Goal: Information Seeking & Learning: Understand process/instructions

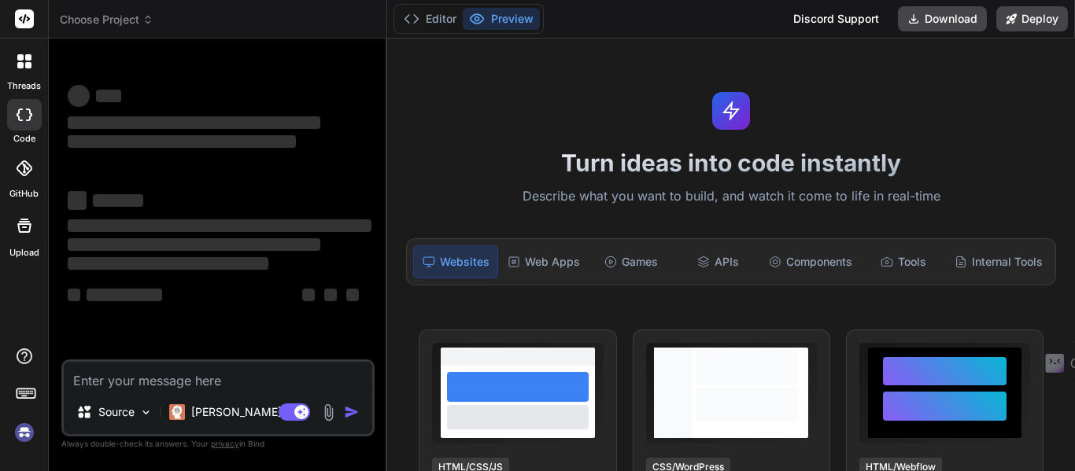
click at [251, 375] on textarea at bounding box center [218, 376] width 309 height 28
type textarea "x"
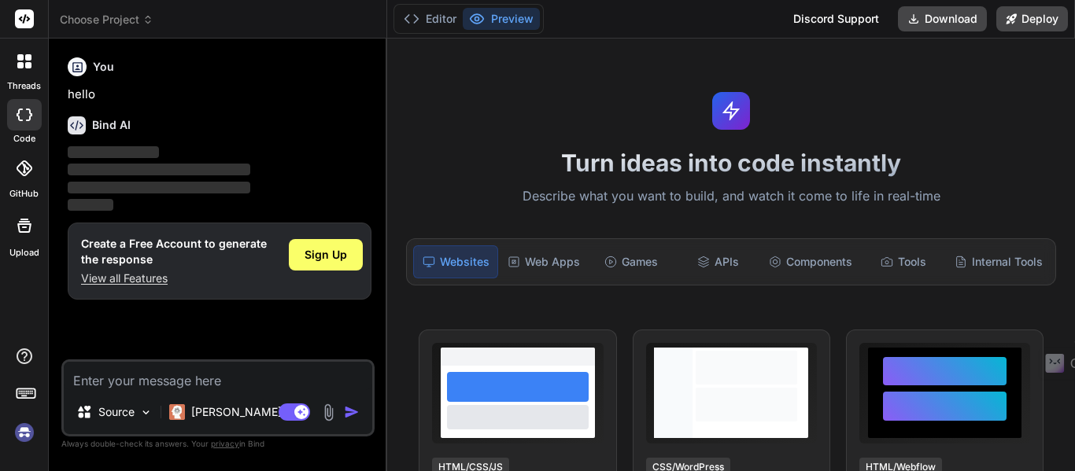
type textarea "how can i create a project Create angular matrimony site with registration page…"
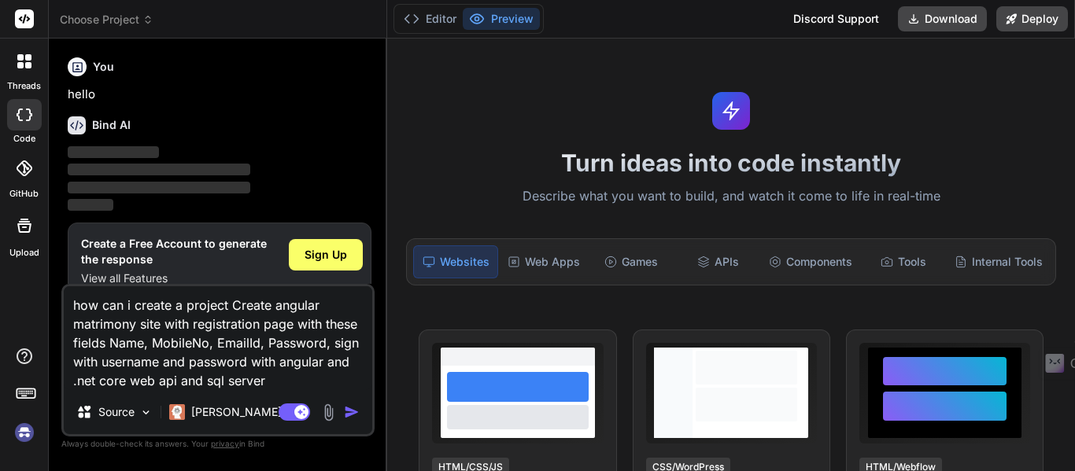
type textarea "x"
type textarea "how can i create a project Create angular matrimony site with registration page…"
click at [328, 257] on span "Sign Up" at bounding box center [326, 255] width 43 height 16
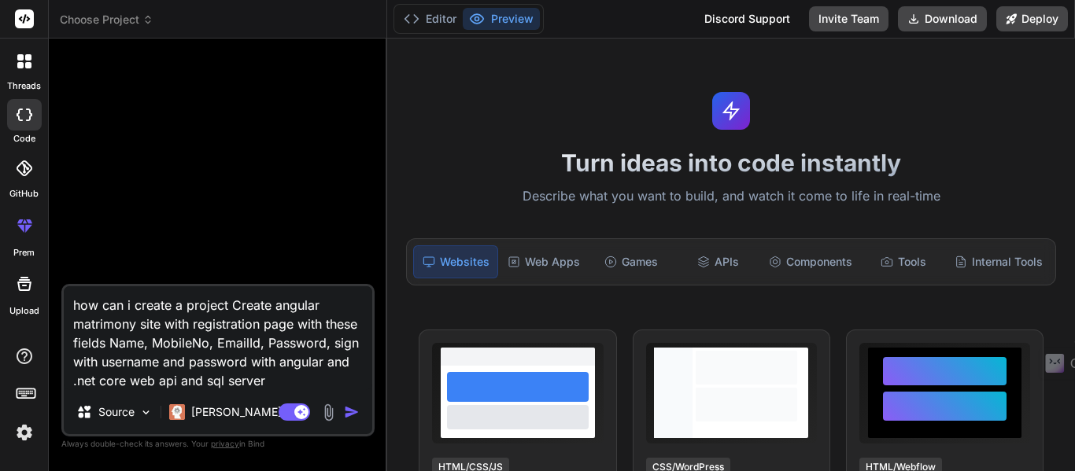
click at [350, 412] on img "button" at bounding box center [352, 413] width 16 height 16
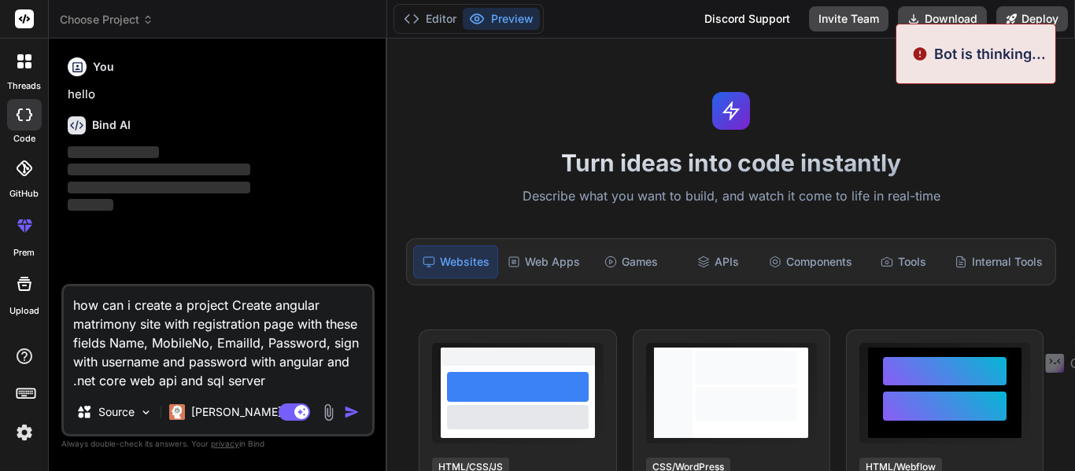
click at [350, 412] on img "button" at bounding box center [352, 413] width 16 height 16
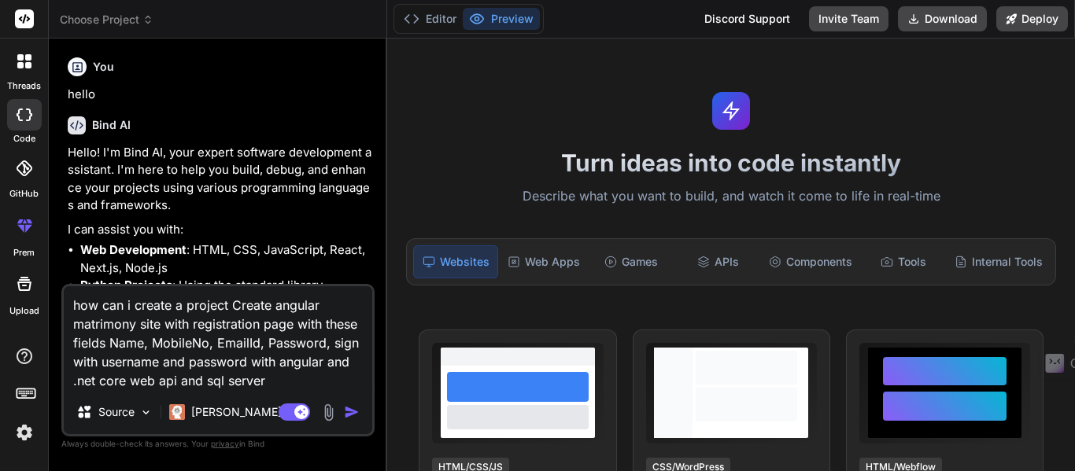
click at [333, 211] on p "Hello! I'm Bind AI, your expert software development assistant. I'm here to hel…" at bounding box center [220, 179] width 304 height 71
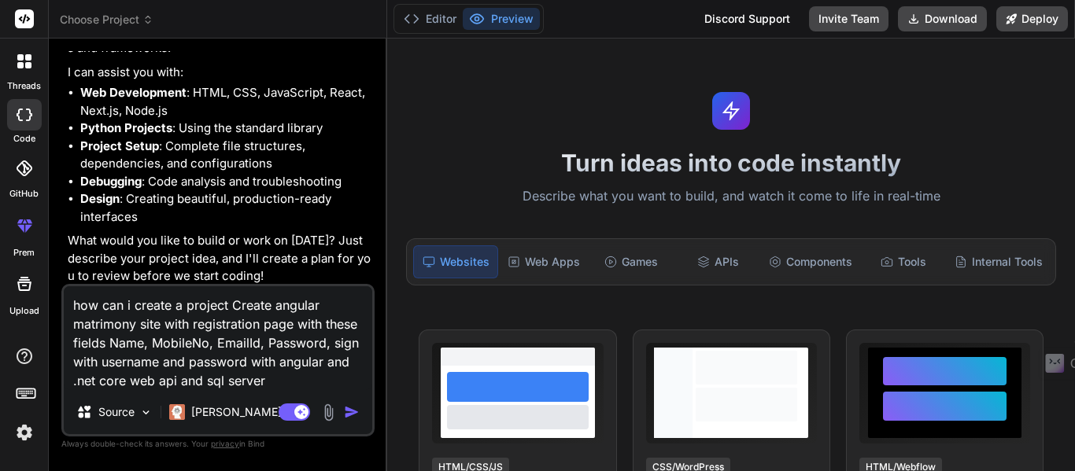
scroll to position [162, 0]
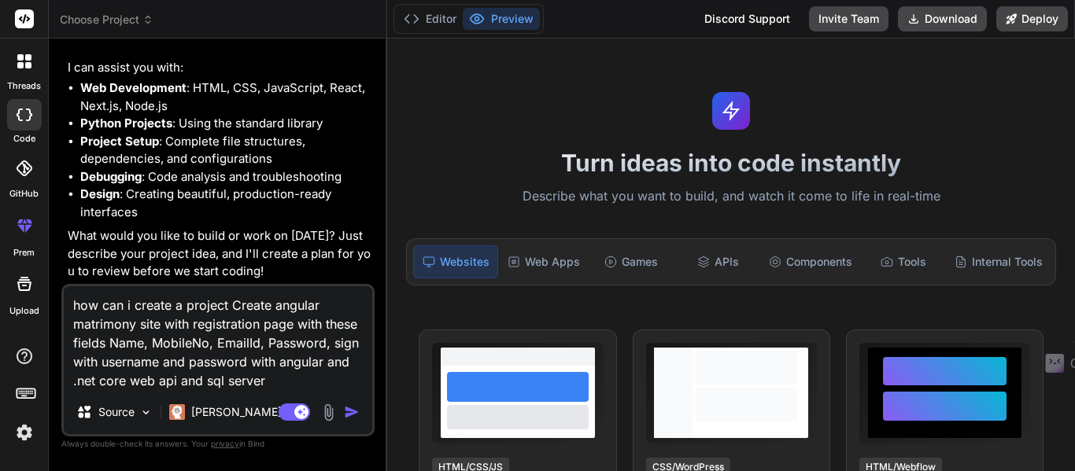
click at [346, 408] on img "button" at bounding box center [352, 413] width 16 height 16
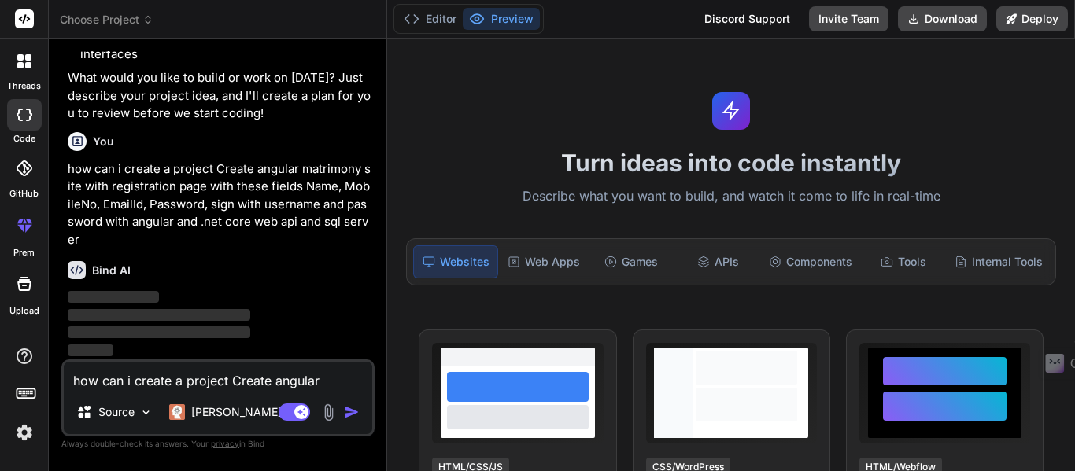
scroll to position [320, 0]
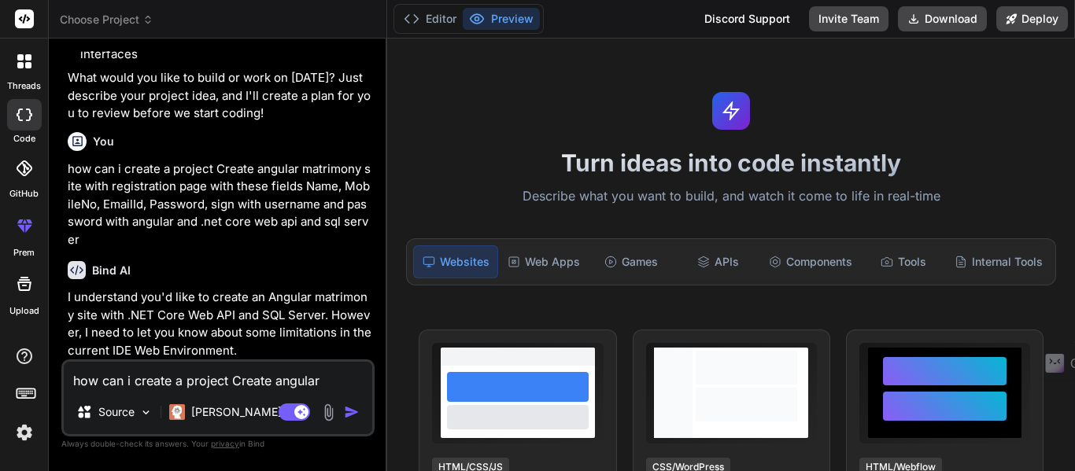
type textarea "x"
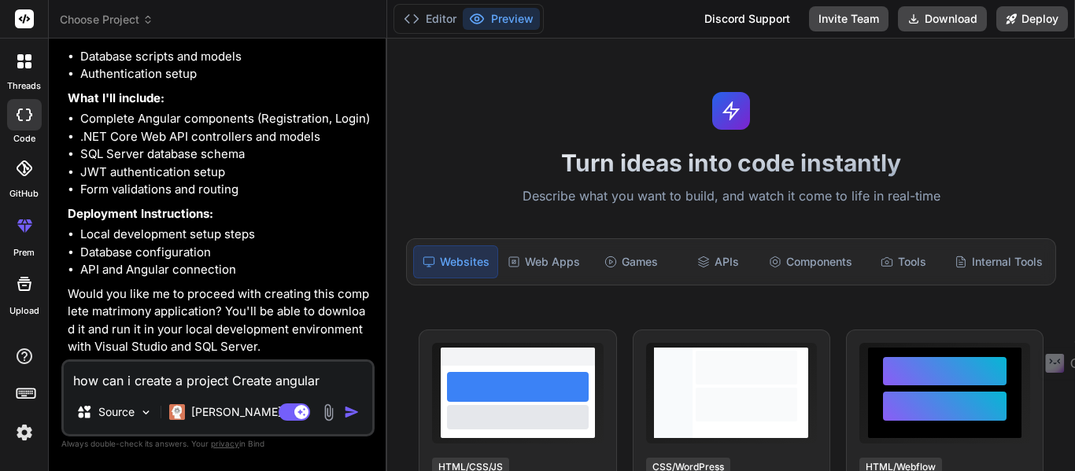
scroll to position [1000, 0]
click at [183, 380] on textarea "how can i create a project Create angular matrimony site with registration page…" at bounding box center [218, 376] width 309 height 28
type textarea "t"
type textarea "x"
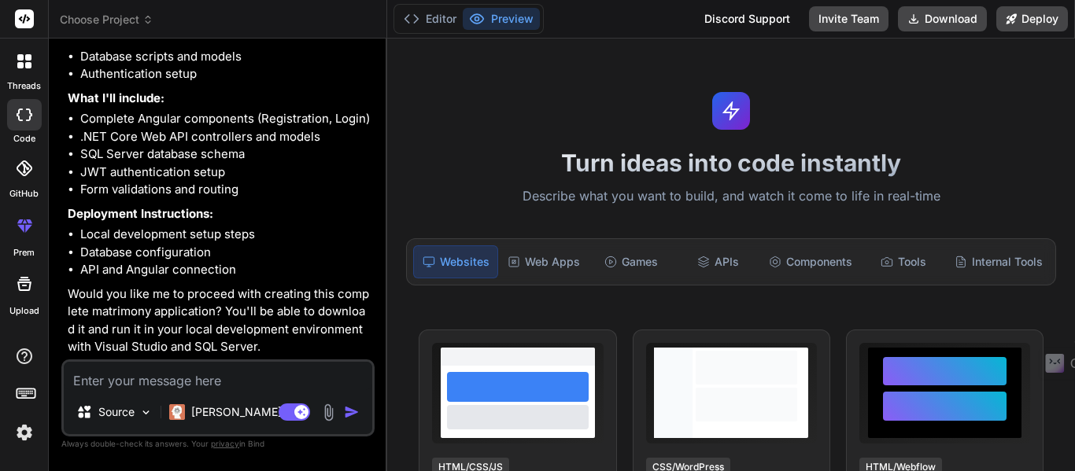
type textarea "y"
type textarea "x"
type textarea "ye"
type textarea "x"
type textarea "yes"
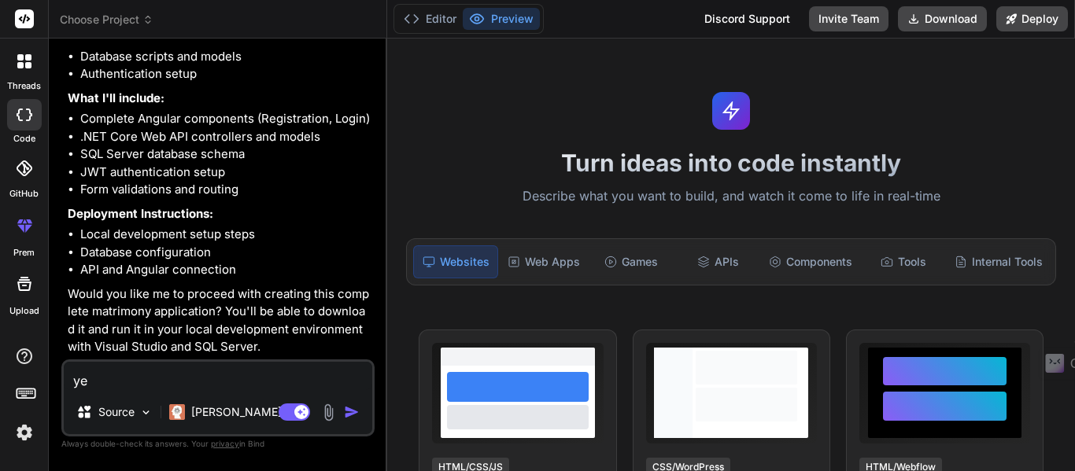
type textarea "x"
type textarea "yes"
type textarea "x"
type textarea "yes w"
type textarea "x"
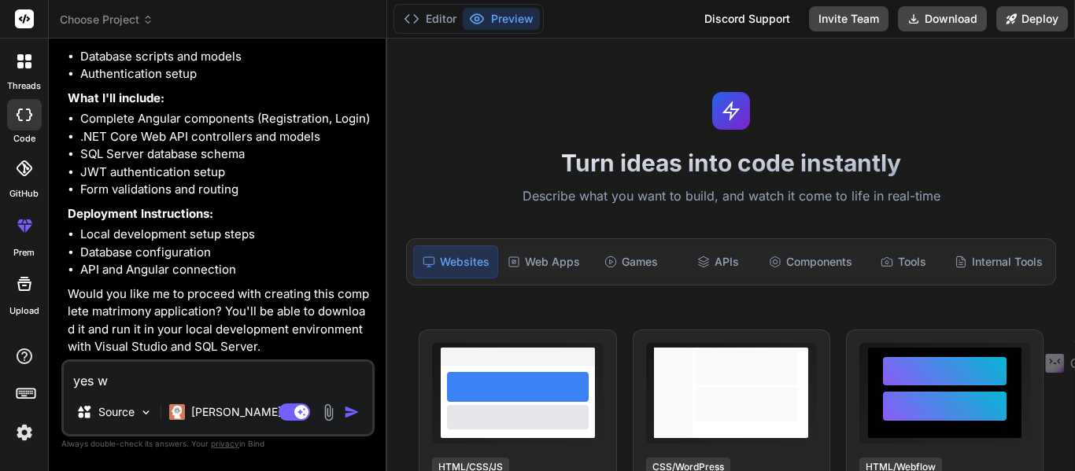
type textarea "yes wi"
type textarea "x"
type textarea "yes wiht"
type textarea "x"
type textarea "yes wiht"
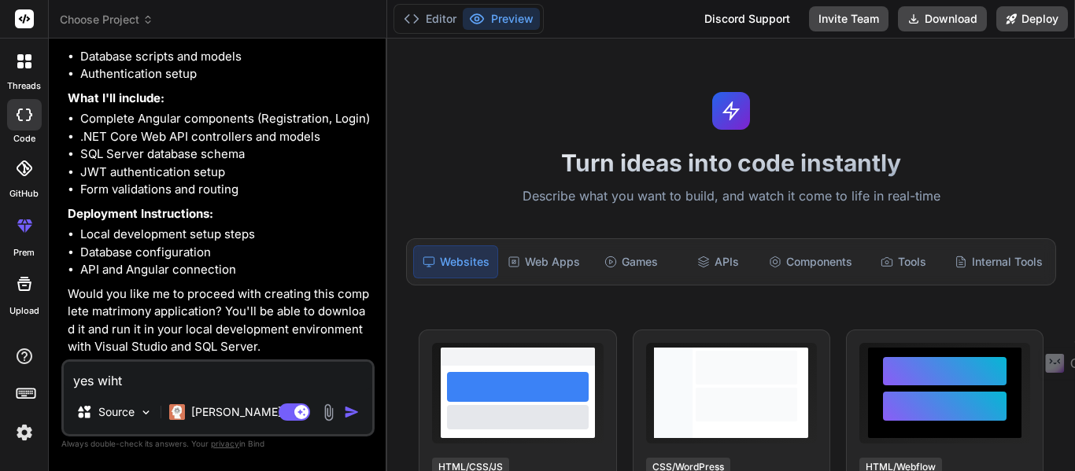
type textarea "x"
type textarea "yes wiht d"
type textarea "x"
type textarea "yes wiht do"
type textarea "x"
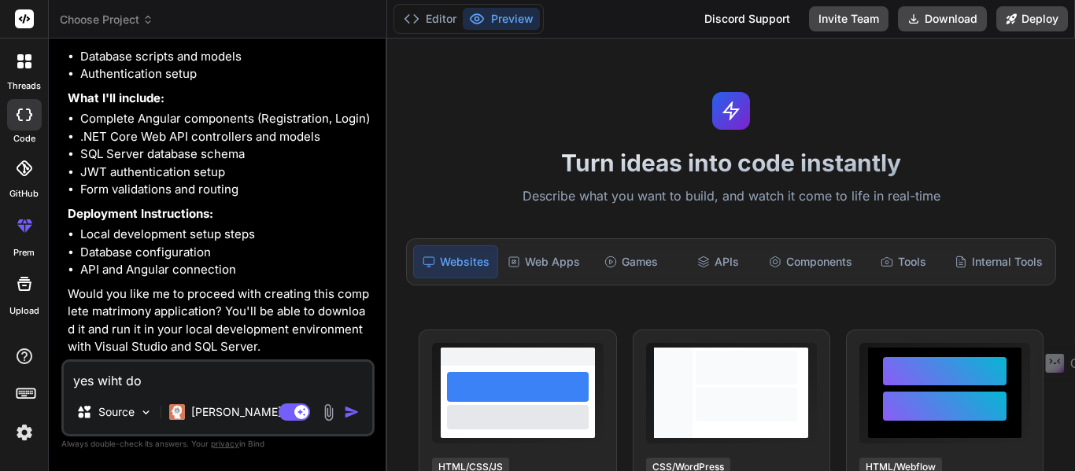
type textarea "yes wiht doc"
type textarea "x"
type textarea "yes wiht docu"
type textarea "x"
type textarea "yes wiht docum"
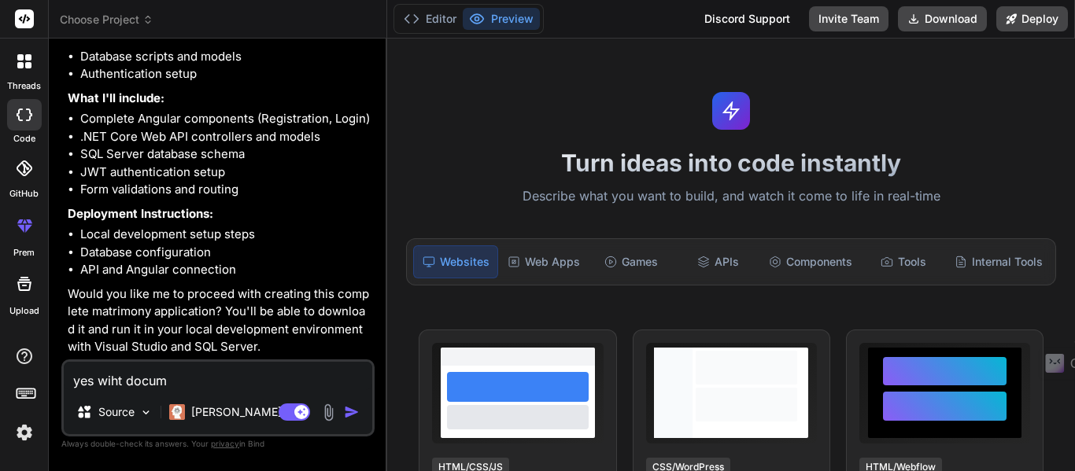
type textarea "x"
type textarea "yes wiht docume"
type textarea "x"
type textarea "yes wiht documen"
type textarea "x"
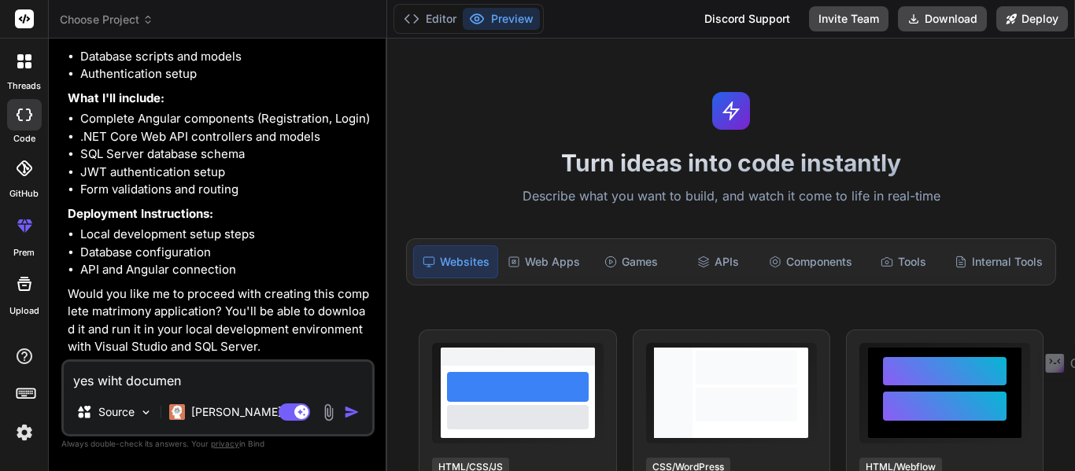
type textarea "yes wiht document"
type textarea "x"
type textarea "yes wiht documents"
type textarea "x"
type textarea "yes wiht documents"
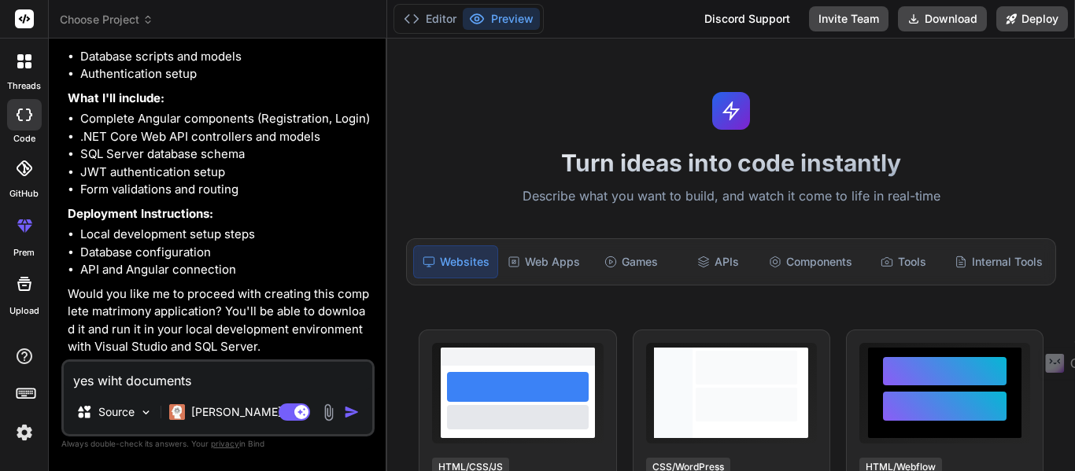
type textarea "x"
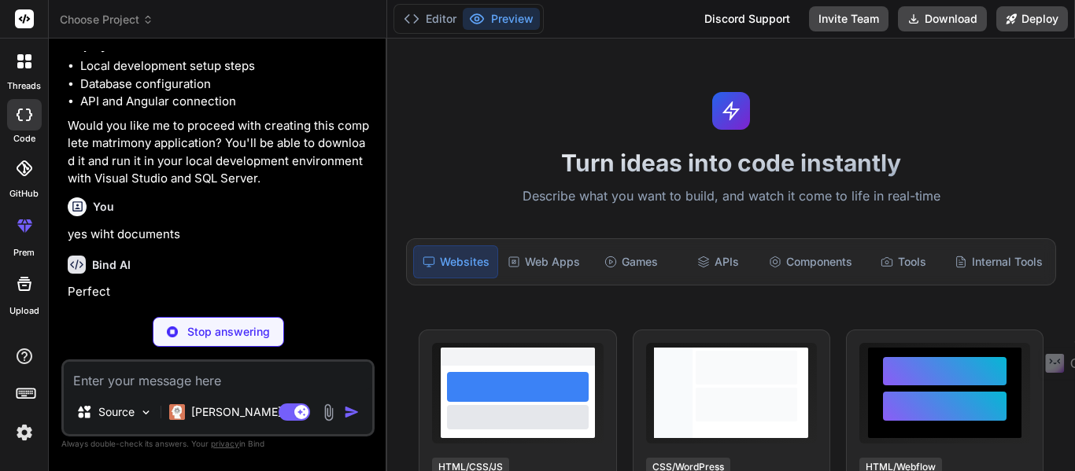
scroll to position [1163, 0]
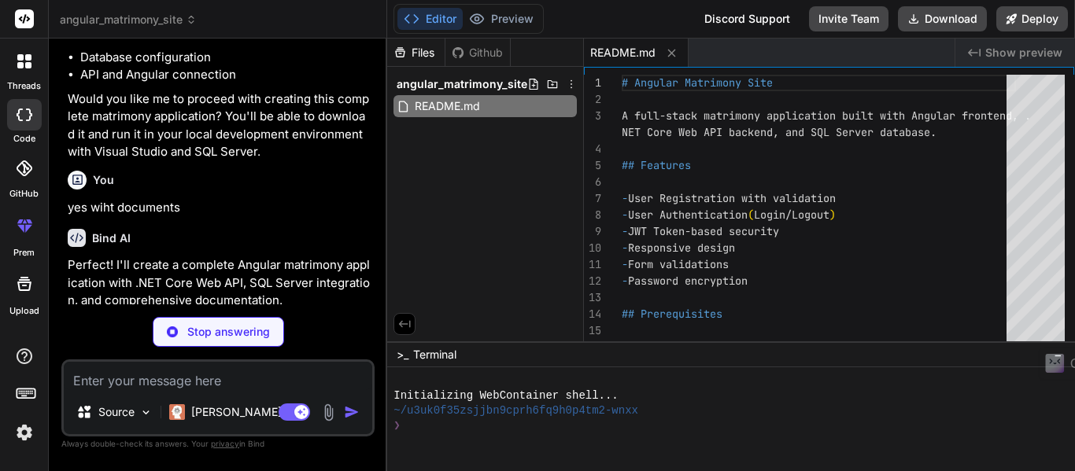
type textarea "x"
type textarea "} }"
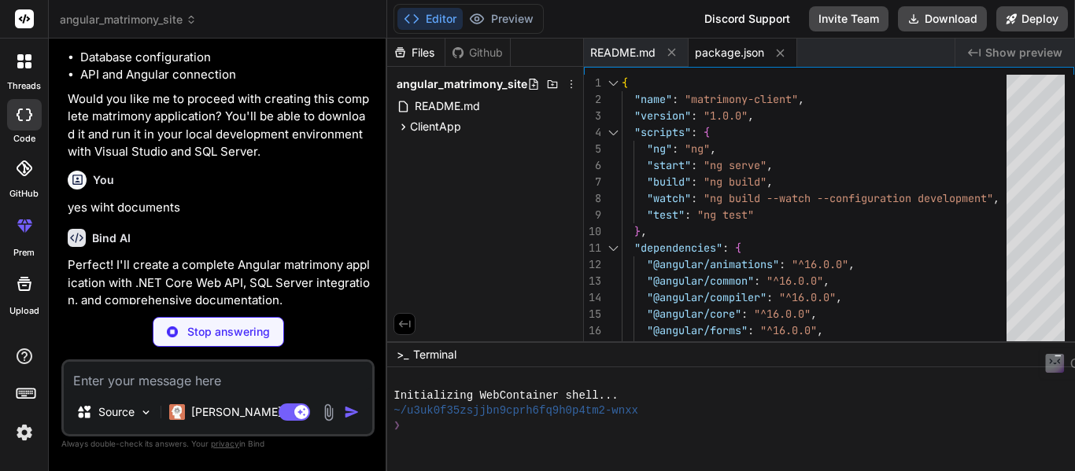
type textarea "x"
type textarea "} }, "defaultConfiguration": "development" } } } } }"
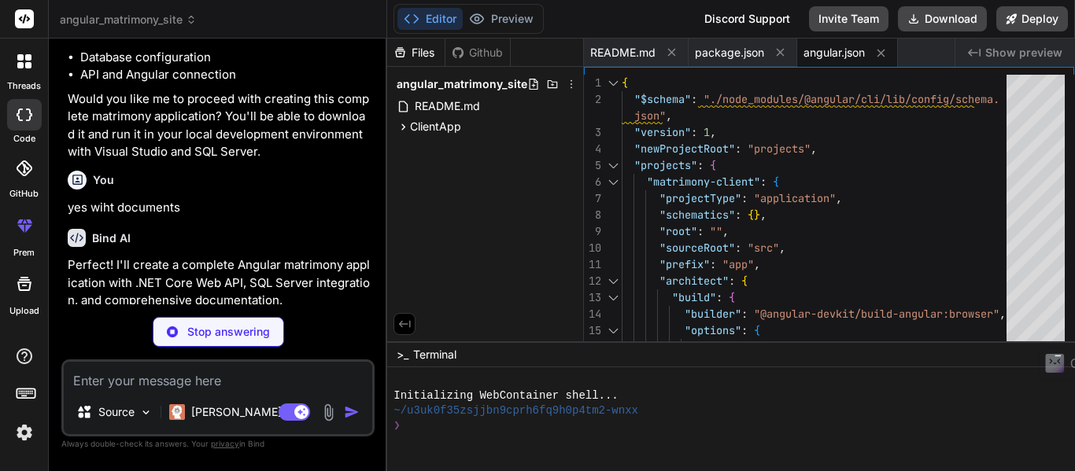
type textarea "x"
type textarea "} }"
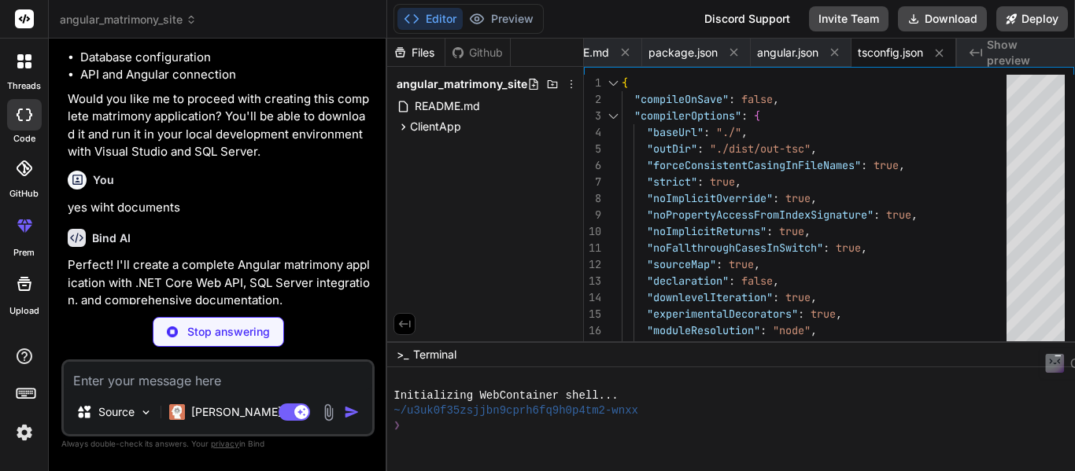
type textarea "x"
type textarea ""src/**/*.d.ts" ] }"
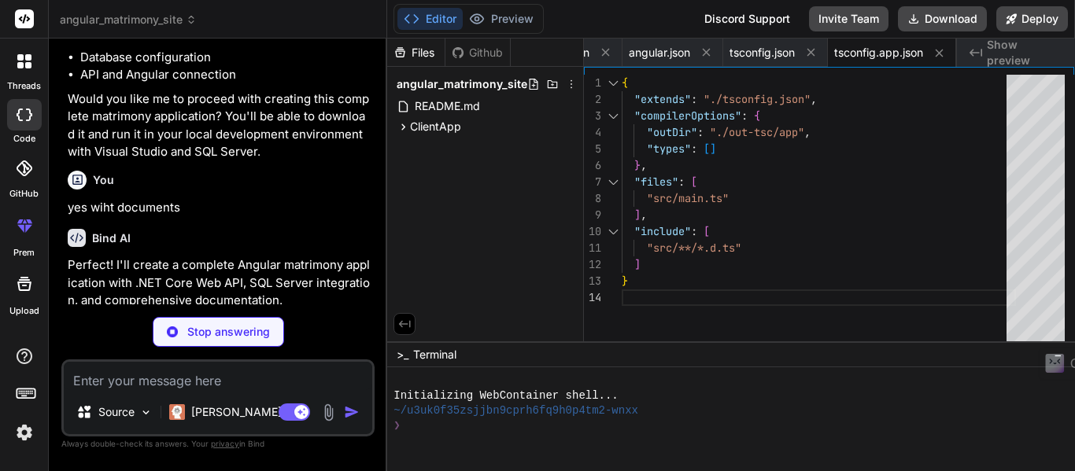
type textarea "x"
type textarea "<body> <app-root></app-root> </body> </html>"
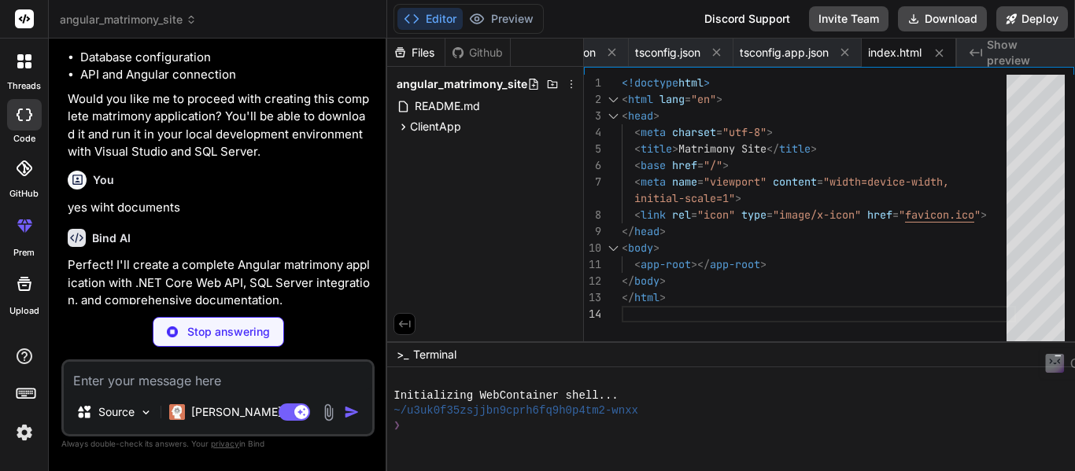
type textarea "x"
type textarea "import { platformBrowserDynamic } from '@angular/platform-browser-dynamic'; imp…"
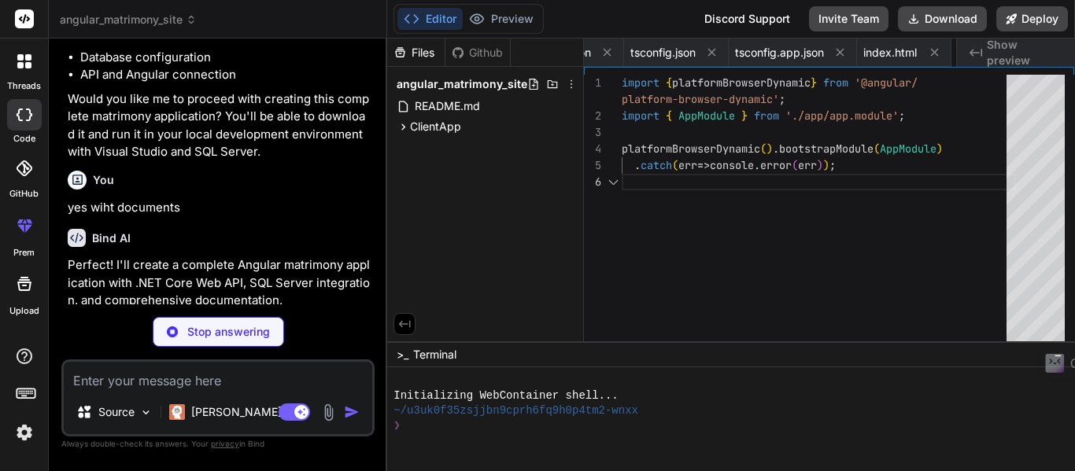
scroll to position [0, 368]
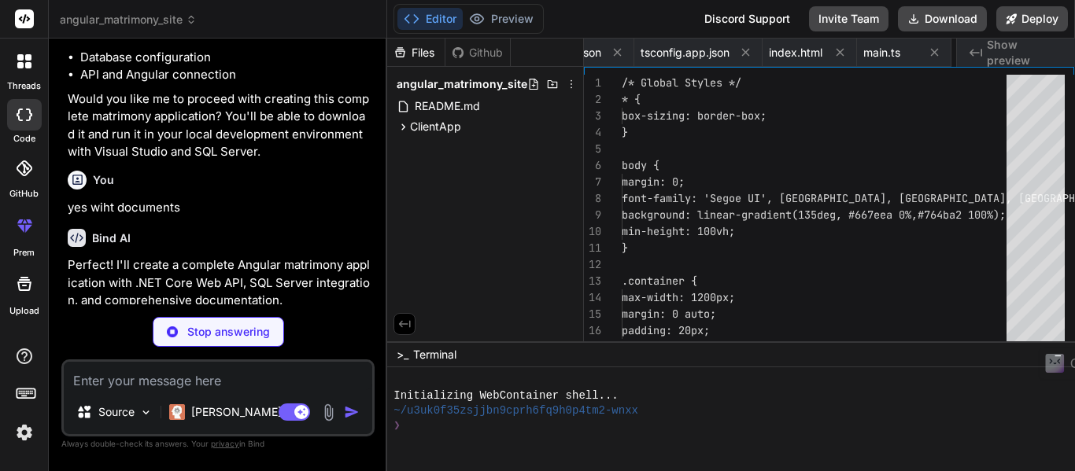
type textarea "x"
type textarea ".card-body { padding: 20px; } }"
type textarea "x"
type textarea ".container { padding: 10px; } .card-body { padding: 20px; } }"
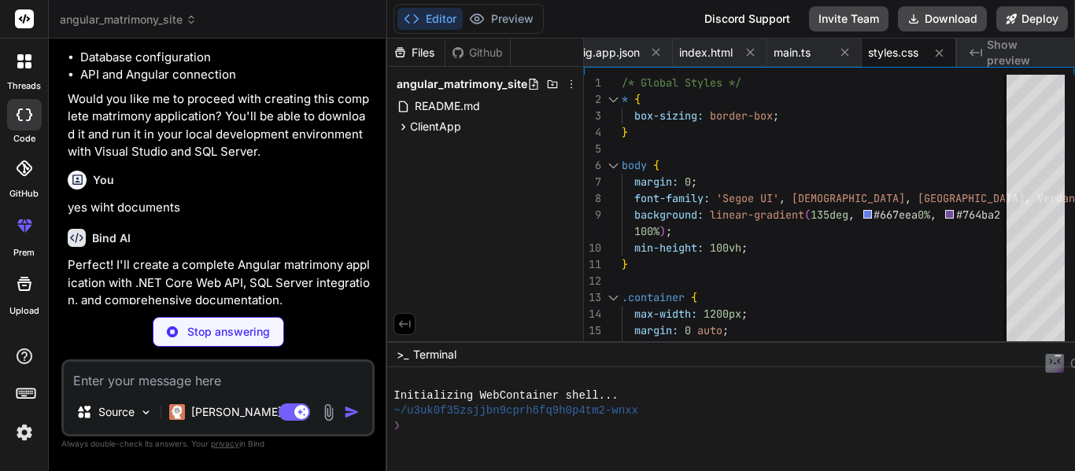
type textarea "x"
type textarea "providers: [], bootstrap: [AppComponent] }) export class AppModule { }"
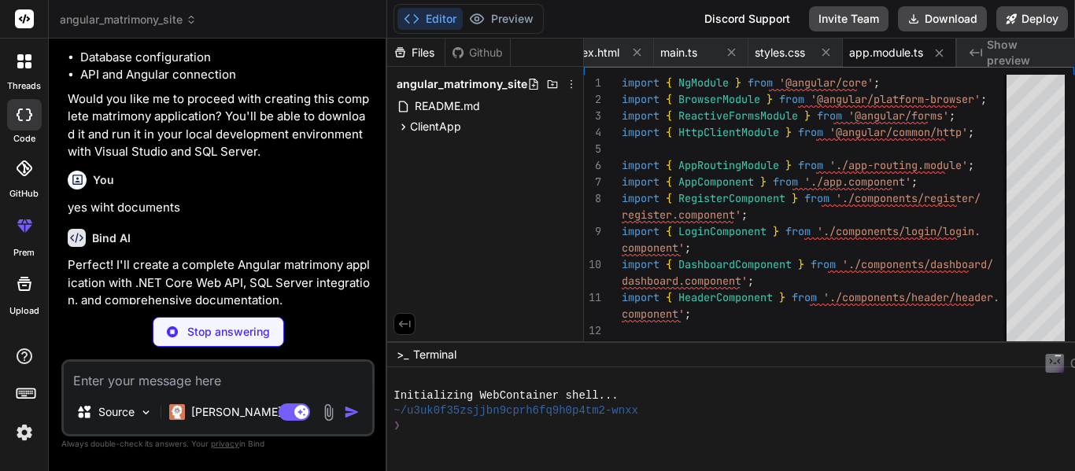
type textarea "x"
type textarea "imports: [RouterModule.forRoot(routes)], exports: [RouterModule] }) export clas…"
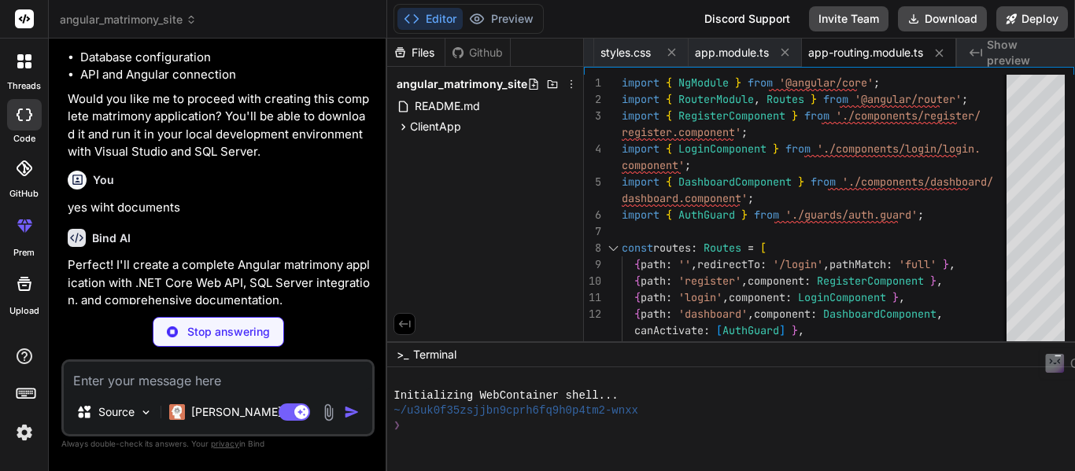
type textarea "x"
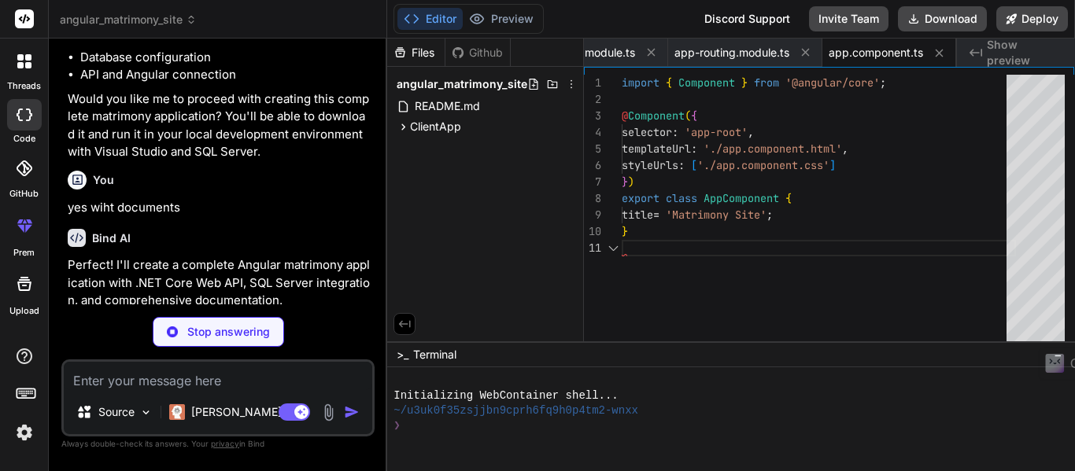
type textarea "x"
type textarea "<app-header></app-header> <router-outlet></router-outlet>"
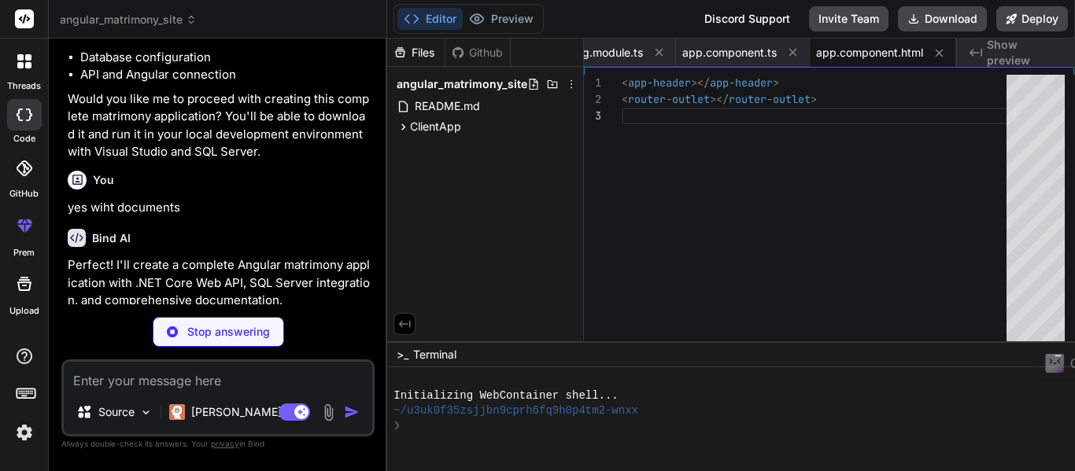
type textarea "x"
type textarea "/* Component specific styles can be added here */"
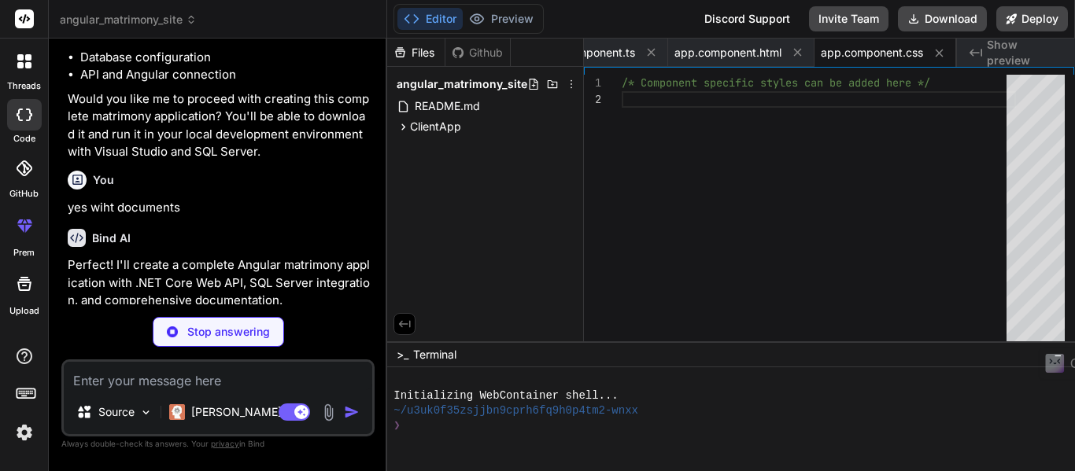
type textarea "x"
type textarea "export interface RegisterRequest { name: string; mobileNo: string; emailId: str…"
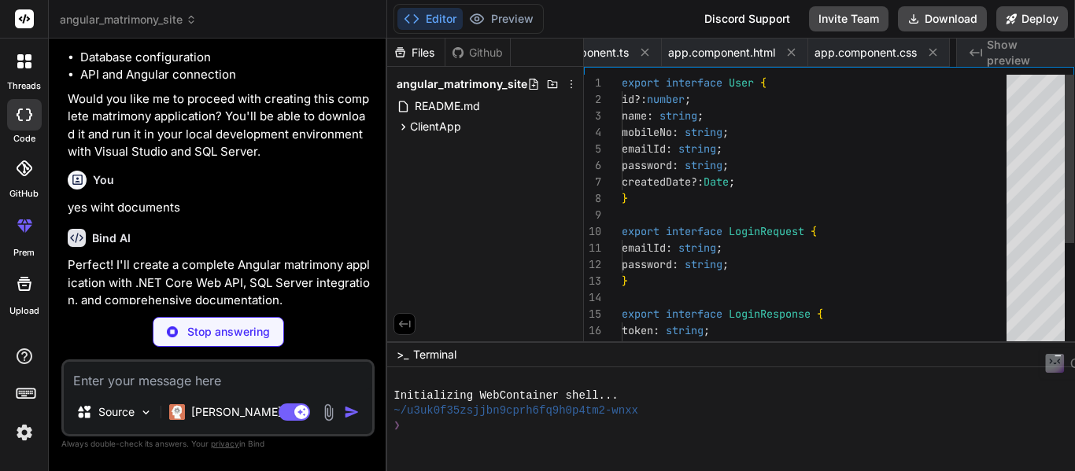
scroll to position [0, 1263]
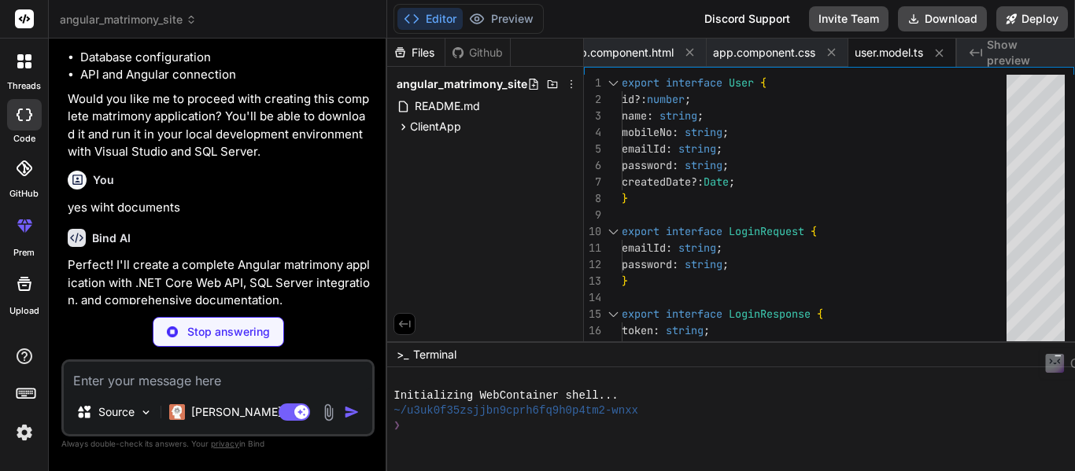
type textarea "x"
type textarea "private isTokenExpired(token: string): boolean { try { const expiry = (JSON.par…"
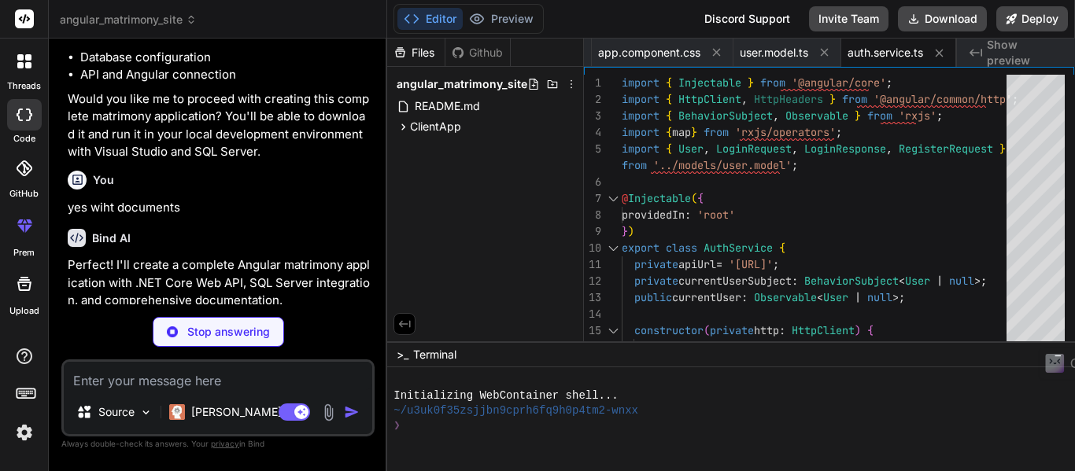
type textarea "x"
type textarea "} }"
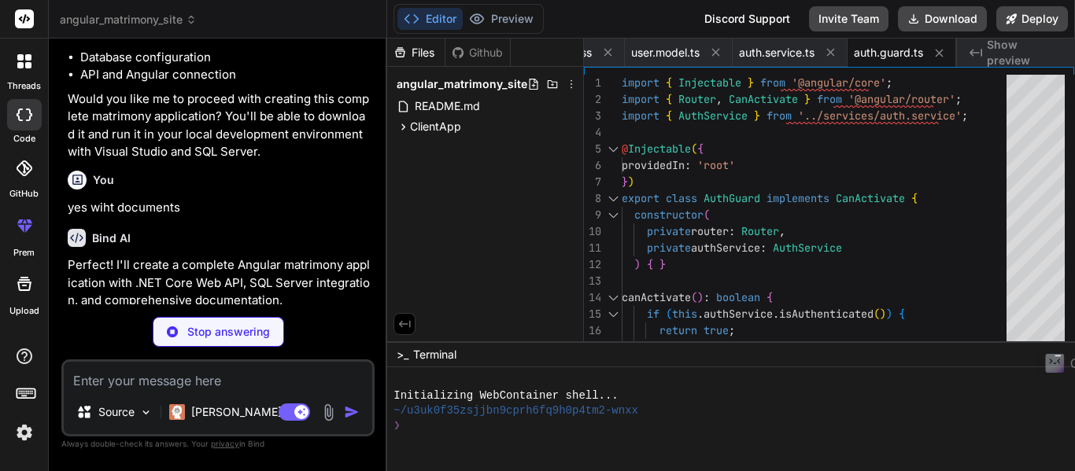
type textarea "x"
type textarea "this.currentUser = user; }); } logout(): void { this.authService.logout(); this…"
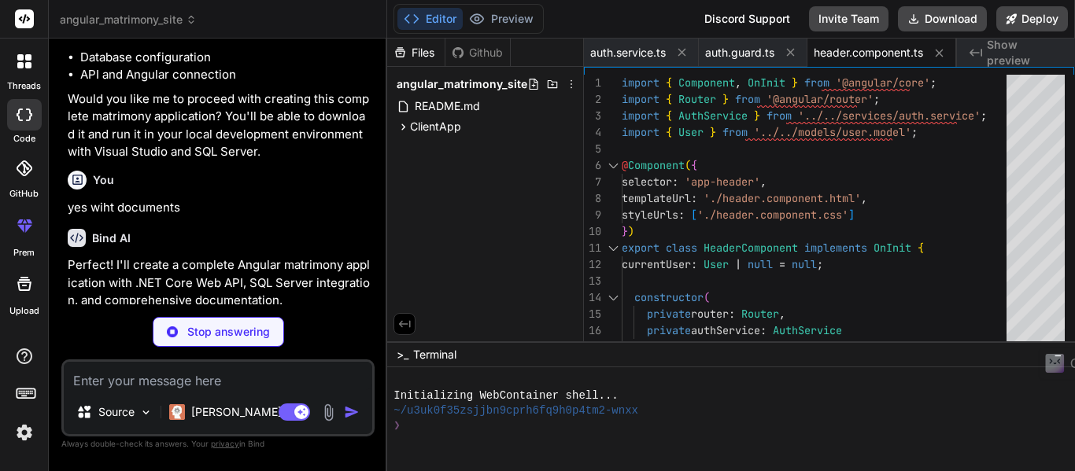
type textarea "x"
type textarea "</button> </div> </div> </nav>"
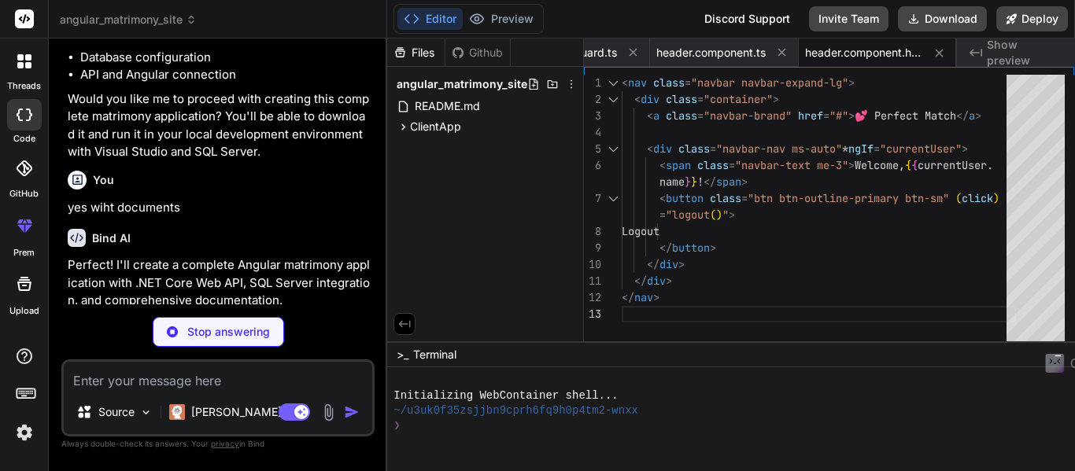
type textarea "x"
type textarea ".navbar-brand { font-size: 28px; } .navbar-text { color: #667eea !important; fo…"
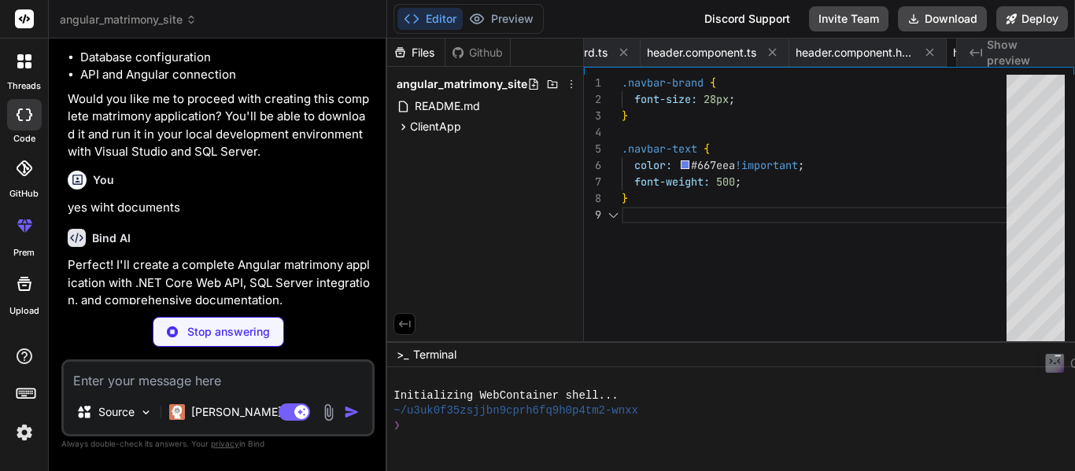
scroll to position [0, 1952]
click at [842, 54] on span "header.component.css" at bounding box center [864, 53] width 117 height 16
type textarea "x"
type textarea "}, error: (error) => { this.error = error.error?.message || 'Registration faile…"
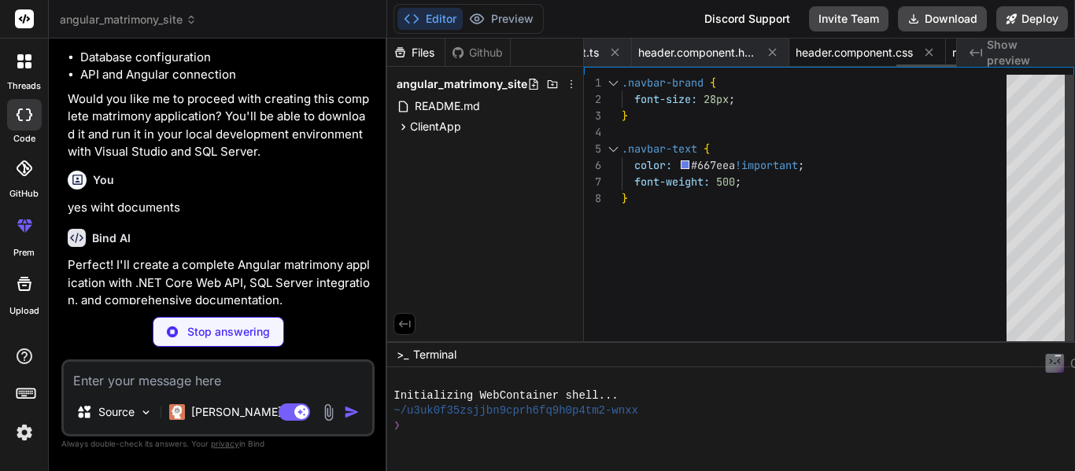
scroll to position [0, 2105]
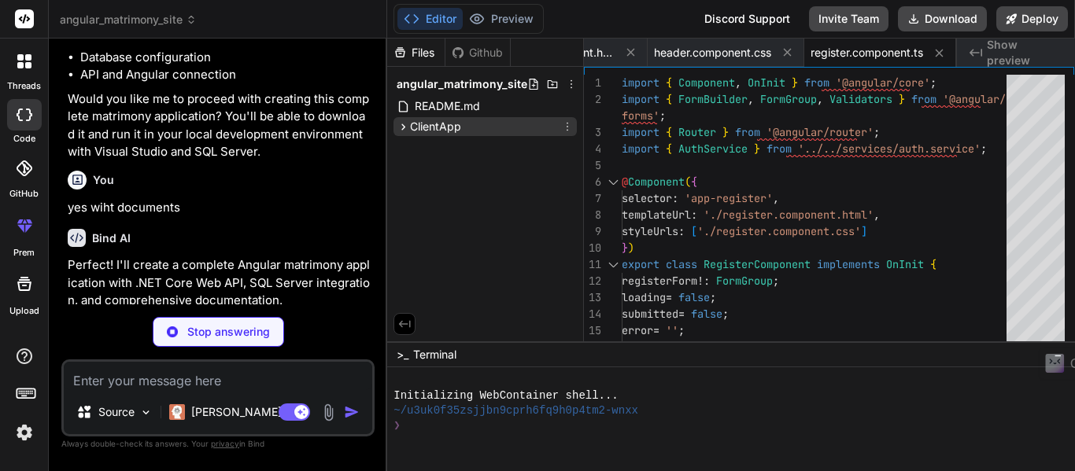
click at [406, 128] on icon at bounding box center [403, 126] width 13 height 13
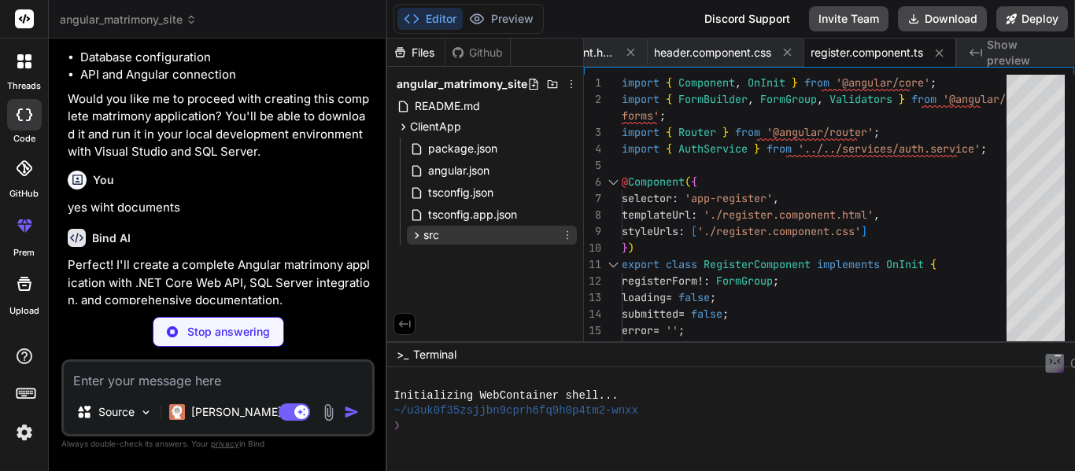
click at [415, 235] on icon at bounding box center [416, 235] width 13 height 13
click at [415, 237] on icon at bounding box center [416, 235] width 13 height 13
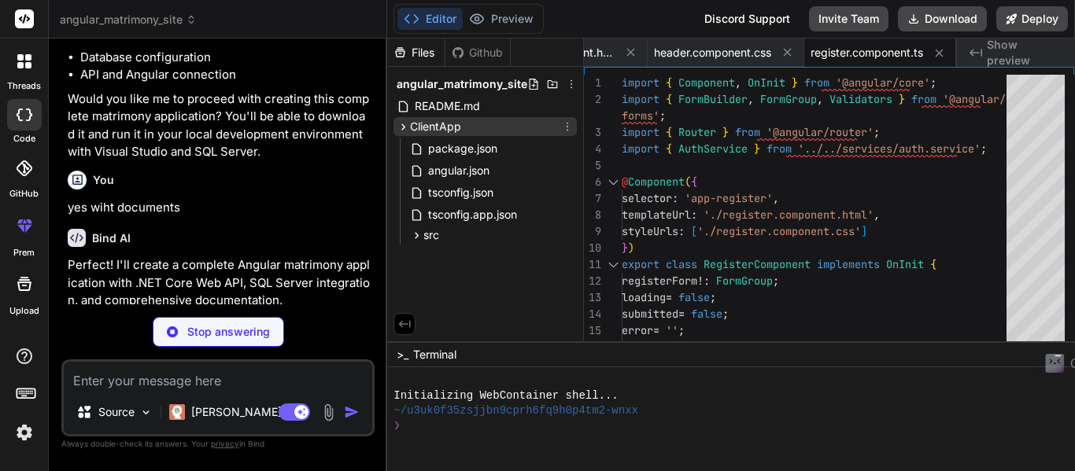
click at [408, 120] on icon at bounding box center [403, 126] width 13 height 13
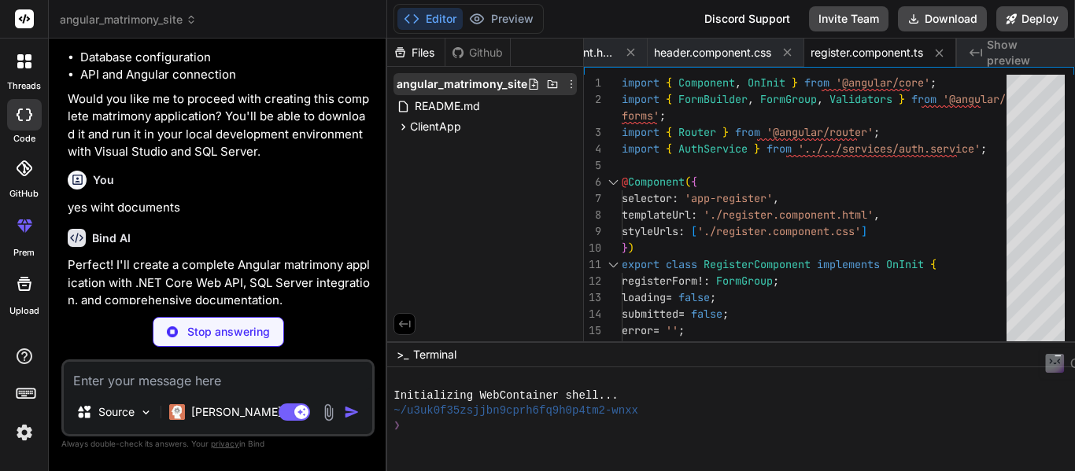
type textarea "x"
type textarea "</div>"
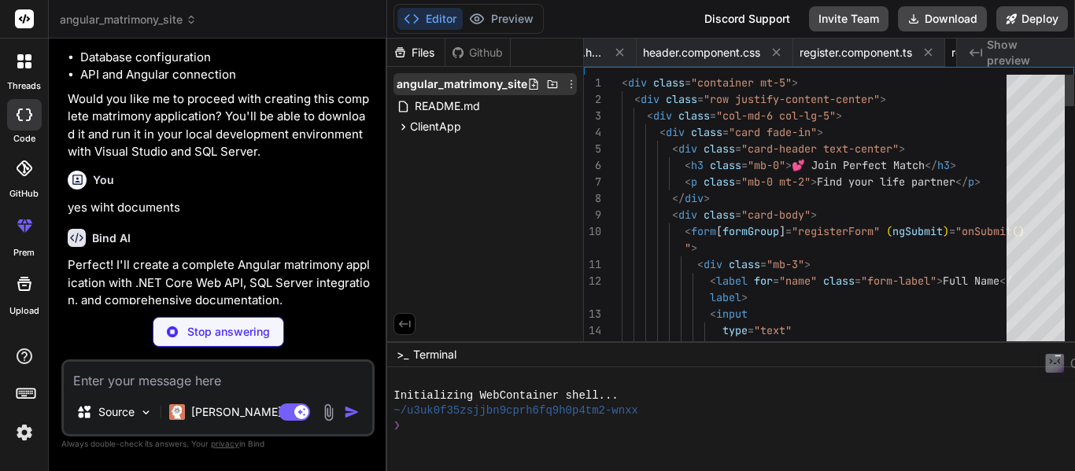
scroll to position [0, 2262]
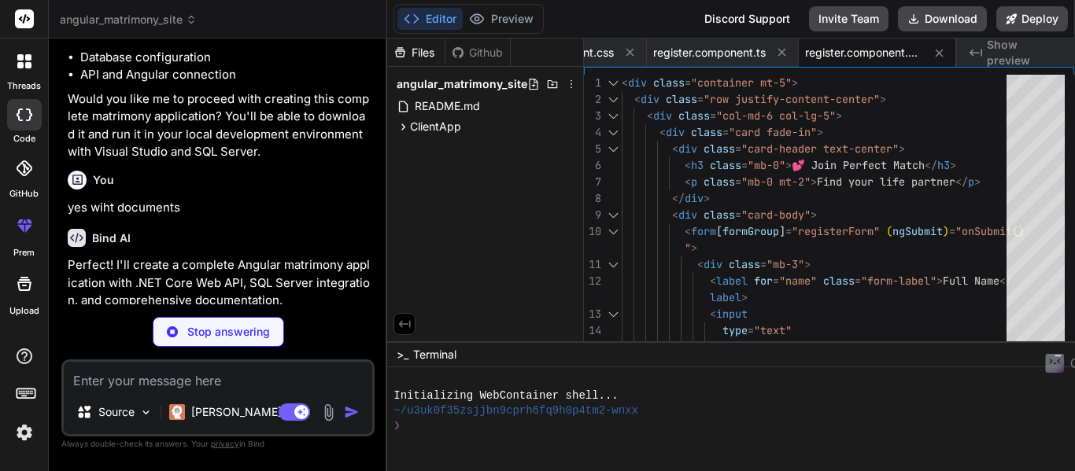
type textarea "x"
type textarea "a { color: #667eea; font-weight: 500; } a:hover { color: #764ba2; }"
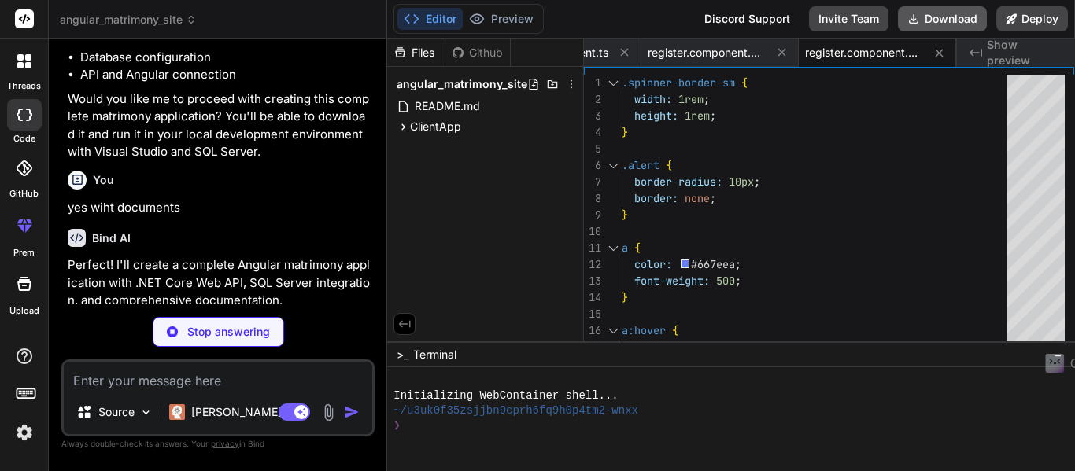
click at [926, 19] on button "Download" at bounding box center [942, 18] width 89 height 25
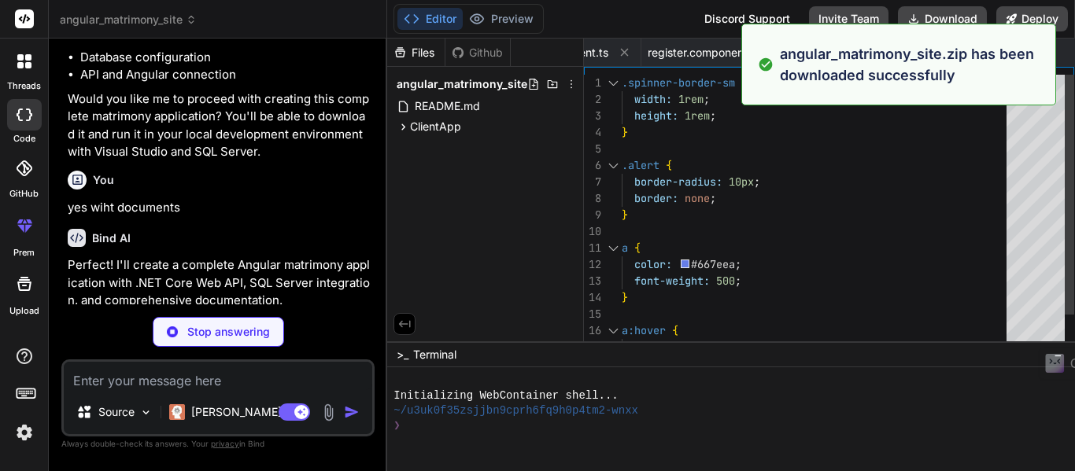
type textarea "x"
type textarea "} }); } }"
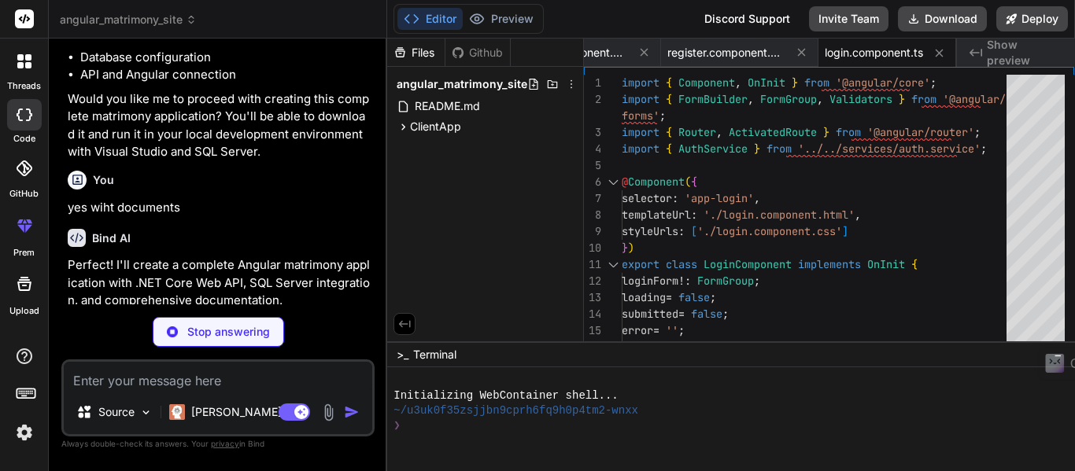
type textarea "x"
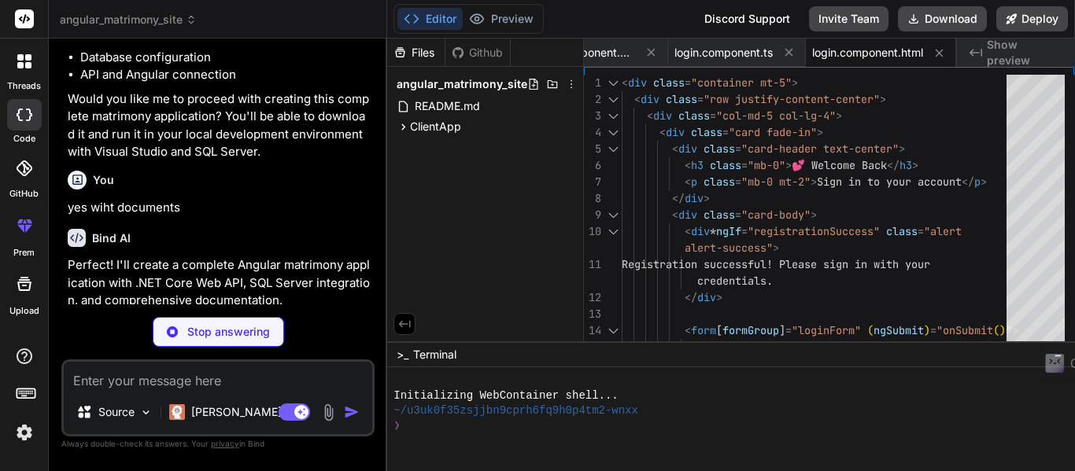
type textarea "x"
type textarea "a:hover { color: #764ba2; }"
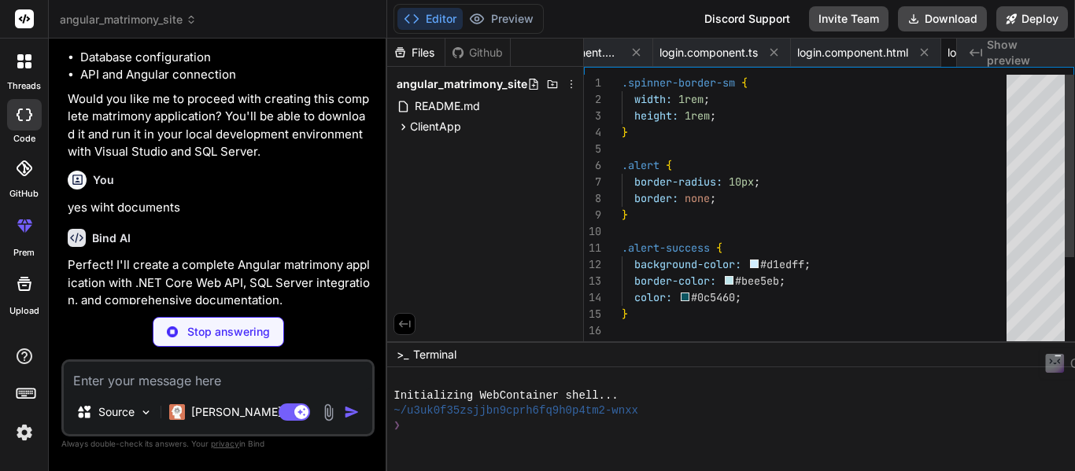
scroll to position [0, 2859]
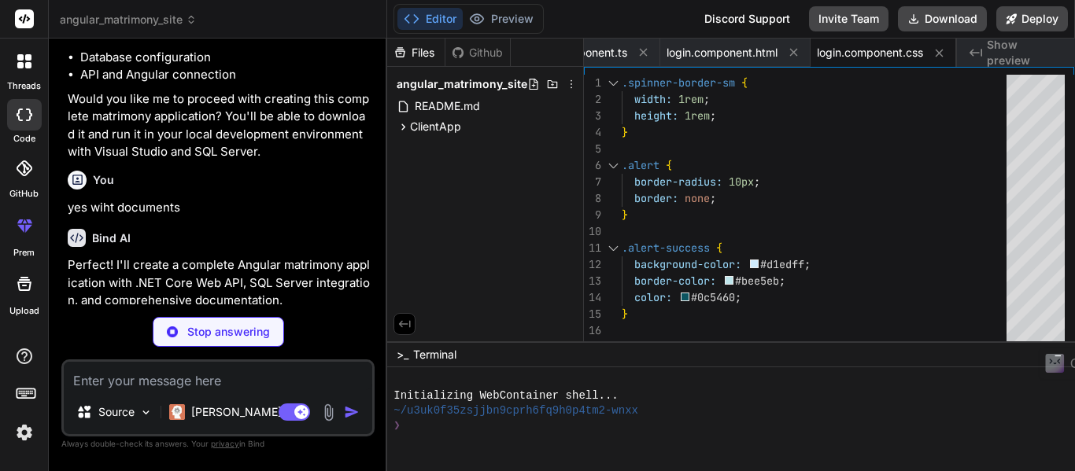
type textarea "x"
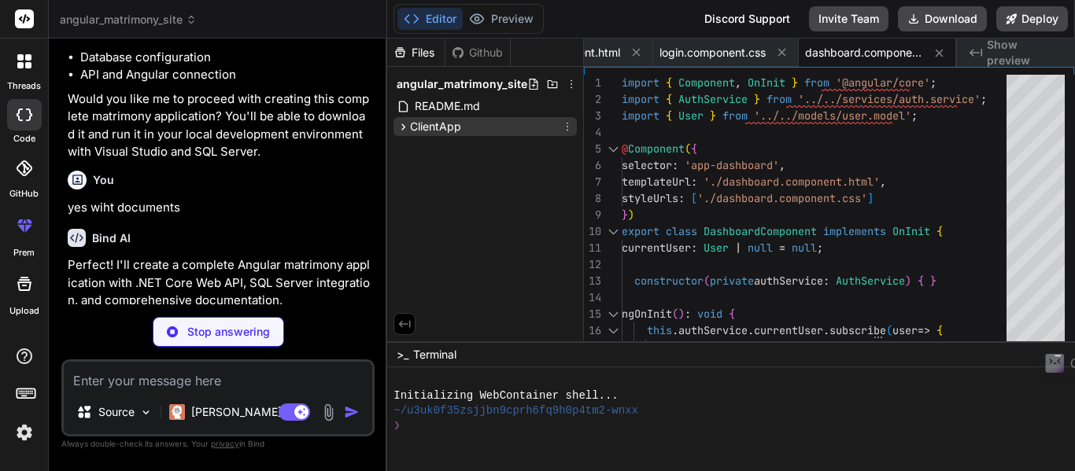
click at [411, 130] on span "ClientApp" at bounding box center [435, 127] width 51 height 16
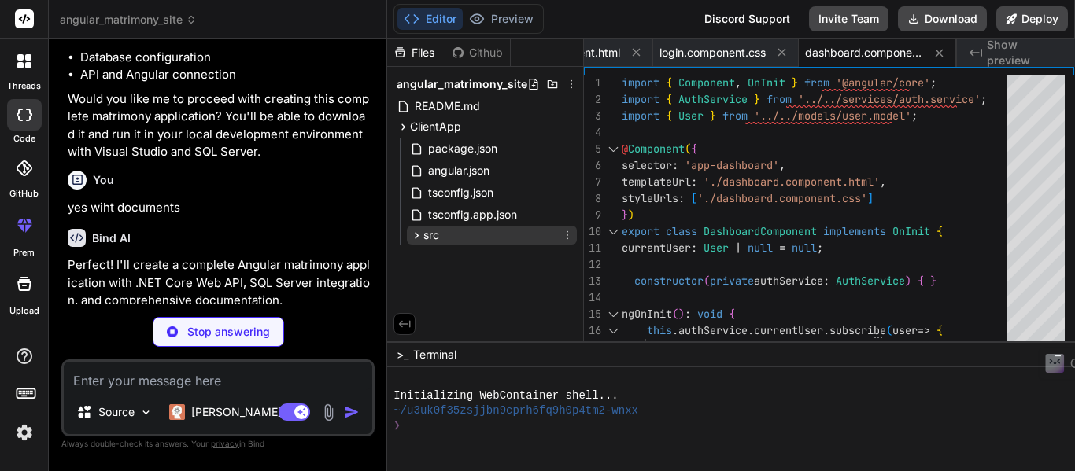
click at [416, 232] on icon at bounding box center [416, 235] width 13 height 13
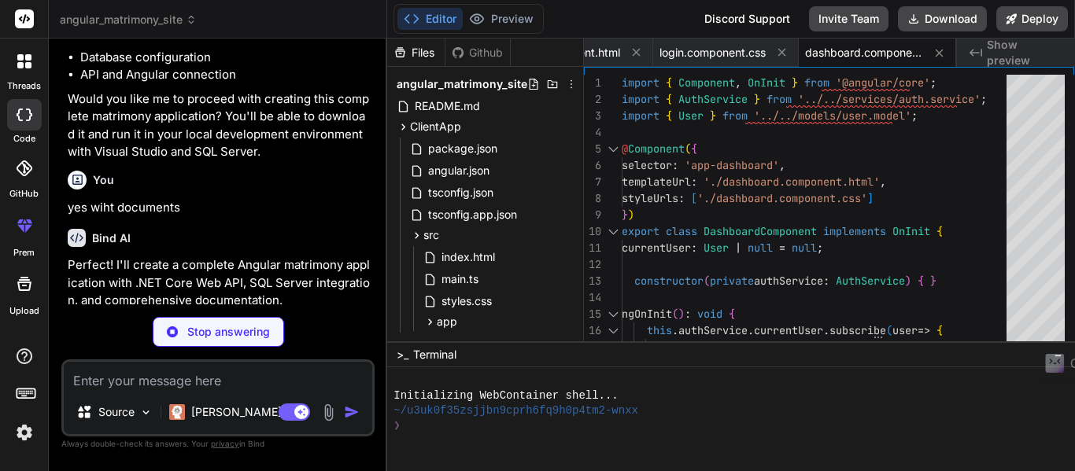
type textarea "x"
type textarea "</div> </div>"
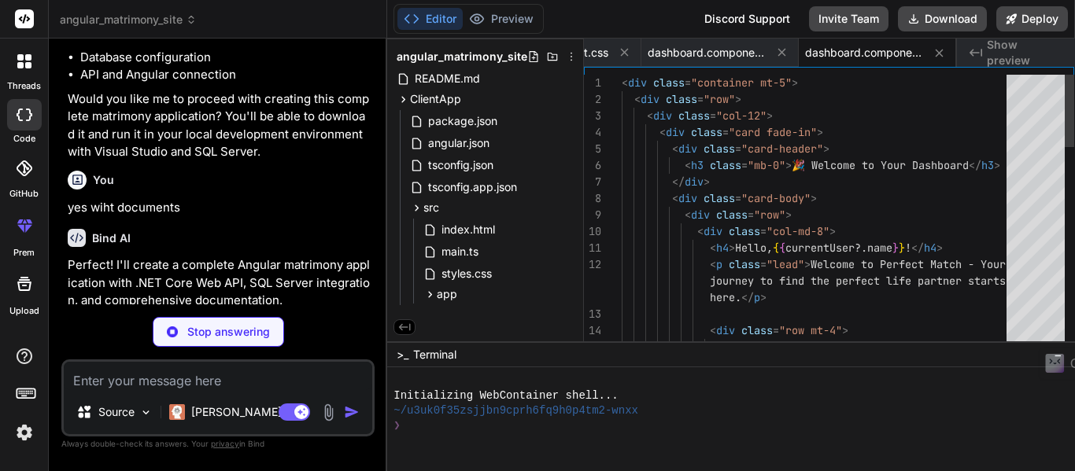
scroll to position [31, 0]
click at [428, 290] on icon at bounding box center [429, 294] width 13 height 13
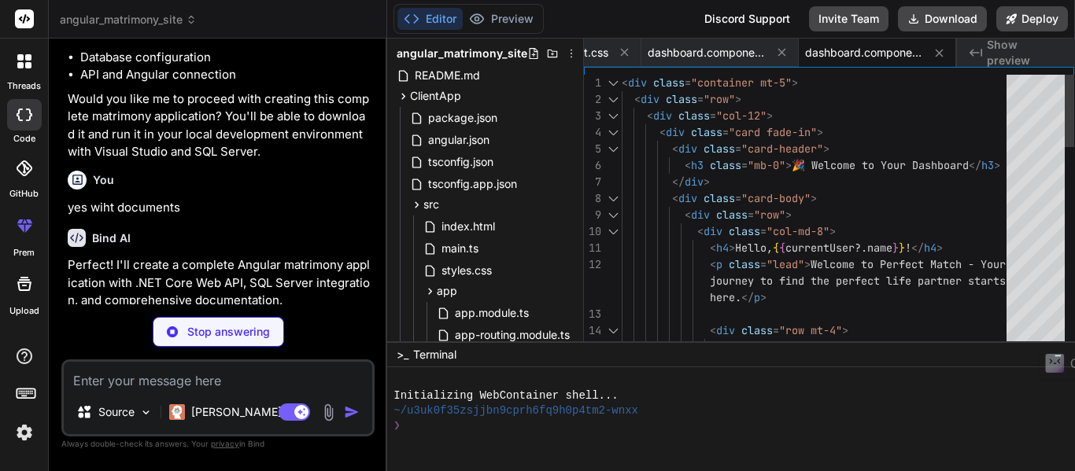
type textarea "x"
type textarea "} .list-unstyled li:last-child { border-bottom: none; }"
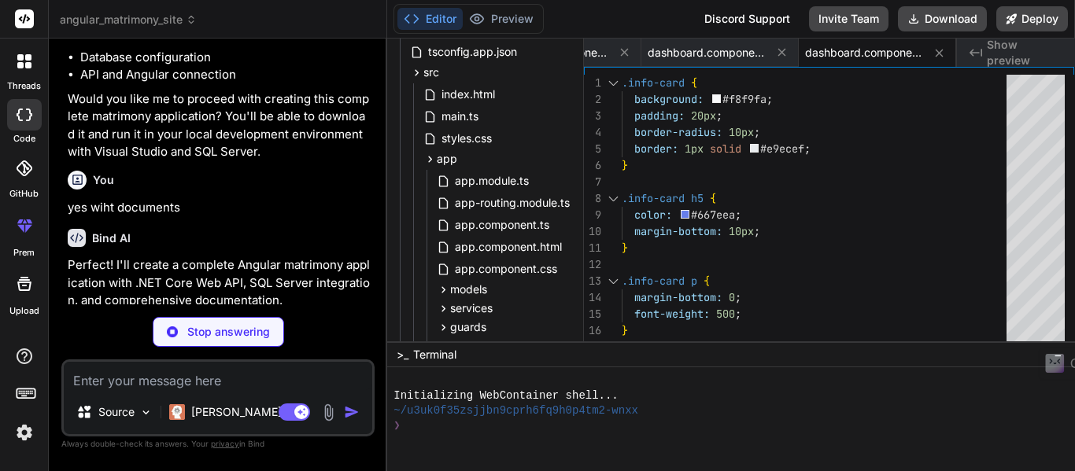
scroll to position [220, 0]
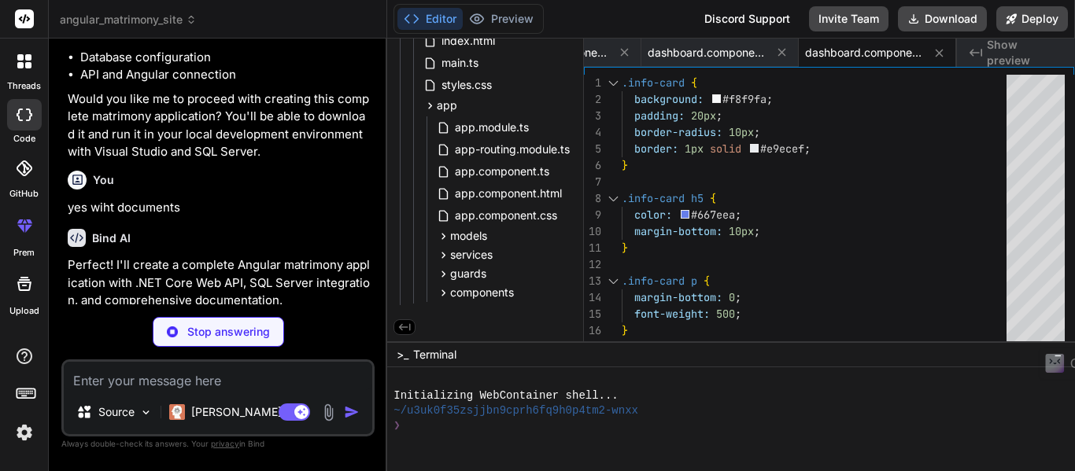
type textarea "x"
type textarea "Version="6.4.0" /> </ItemGroup> </Project>"
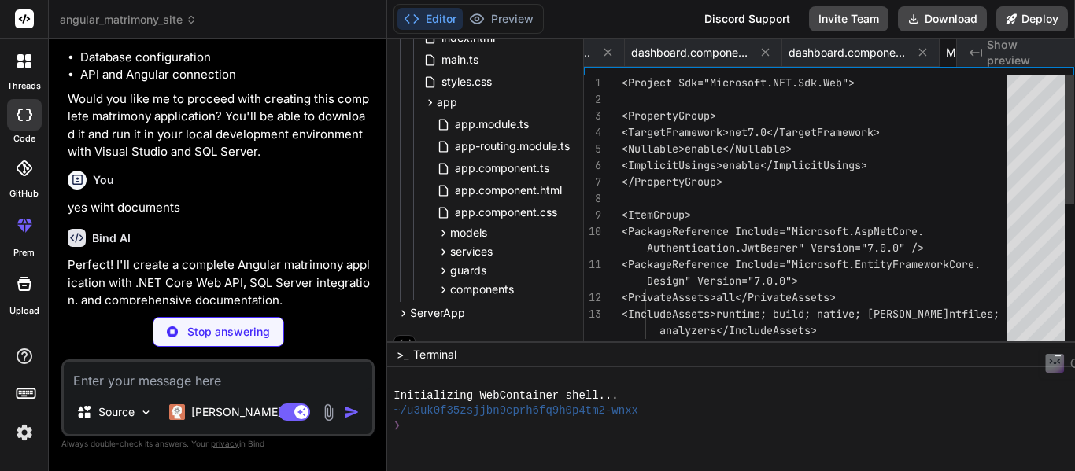
scroll to position [0, 3478]
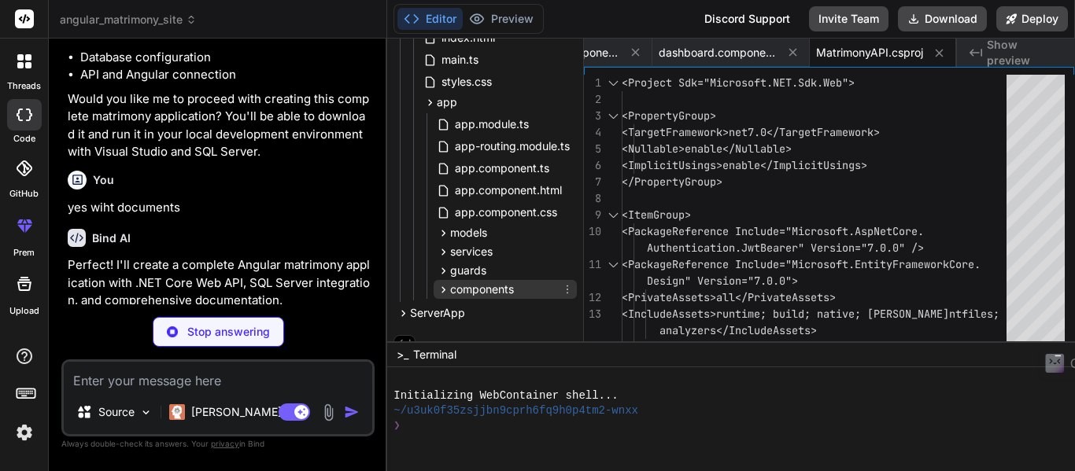
click at [442, 286] on icon at bounding box center [443, 289] width 13 height 13
type textarea "x"
type textarea "app.UseAuthentication(); app.UseAuthorization(); app.MapControllers(); [DOMAIN_…"
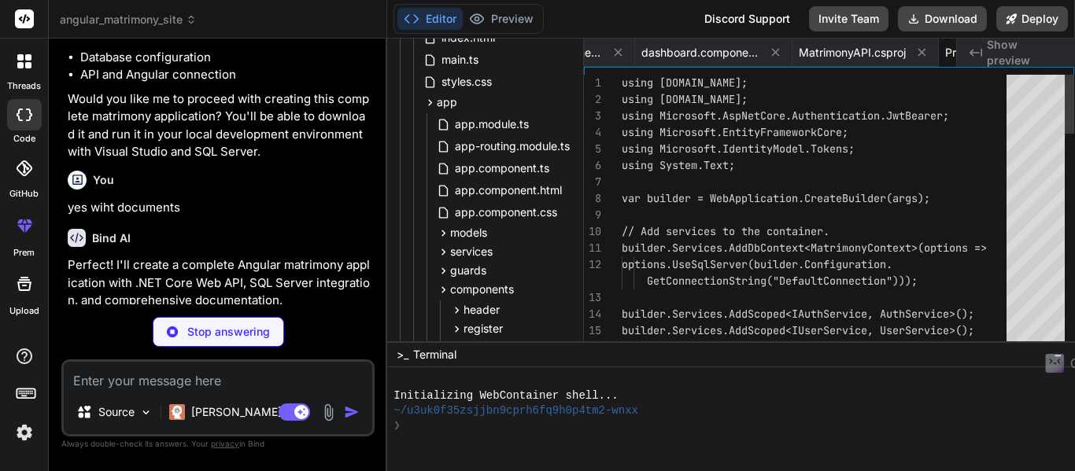
scroll to position [0, 3577]
click at [578, 326] on div "angular_matrimony_site README.md ClientApp package.json angular.json tsconfig.j…" at bounding box center [485, 127] width 196 height 560
click at [579, 301] on div "angular_matrimony_site README.md ClientApp package.json angular.json tsconfig.j…" at bounding box center [485, 127] width 196 height 560
type textarea "x"
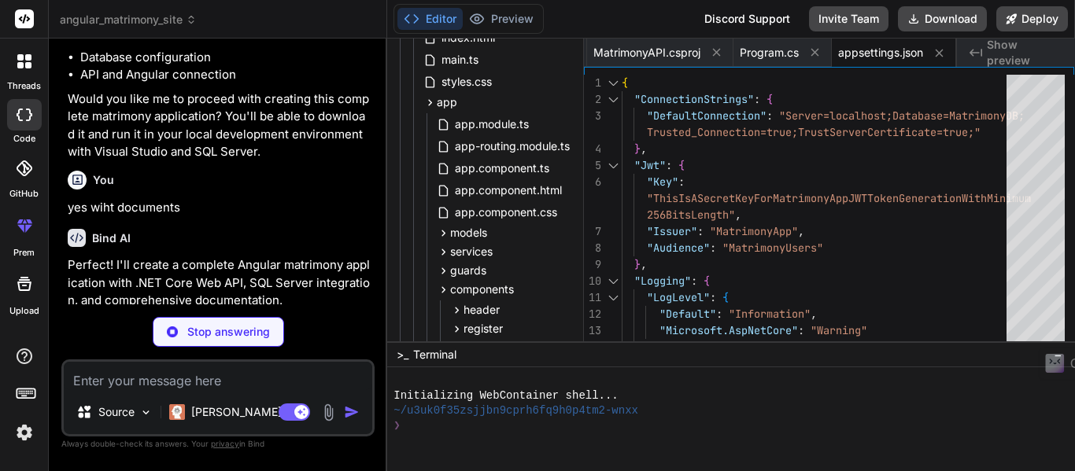
type textarea "x"
type textarea "} }"
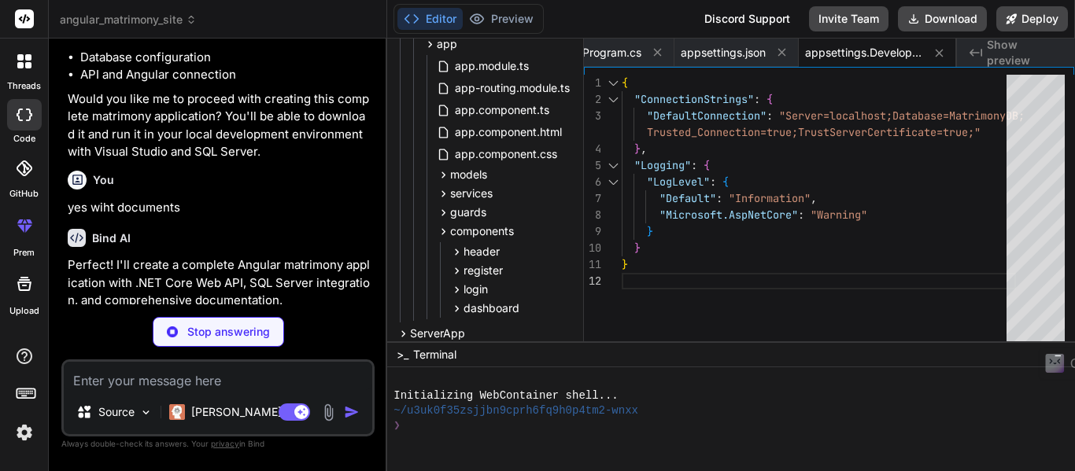
scroll to position [317, 0]
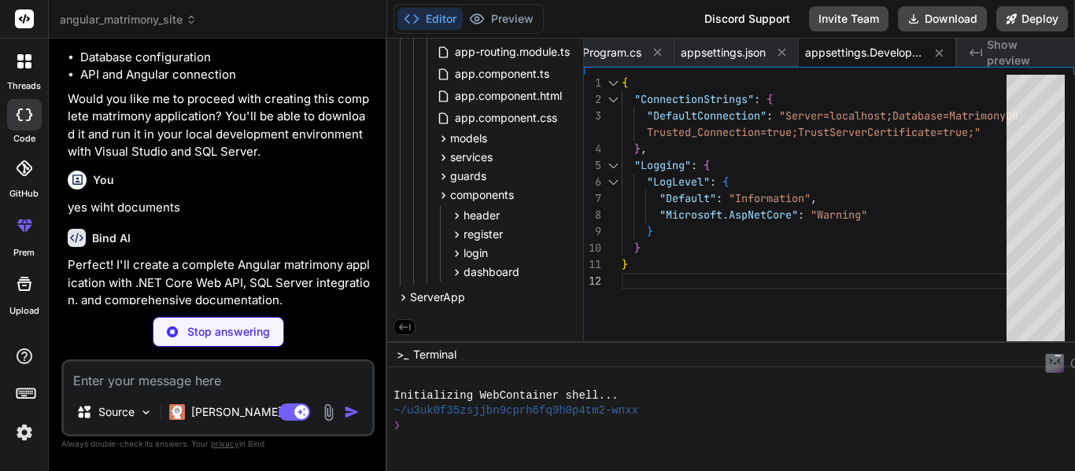
type textarea "x"
type textarea "UtcNow; public DateTime? UpdatedDate { get; set; } public bool IsActive { get; …"
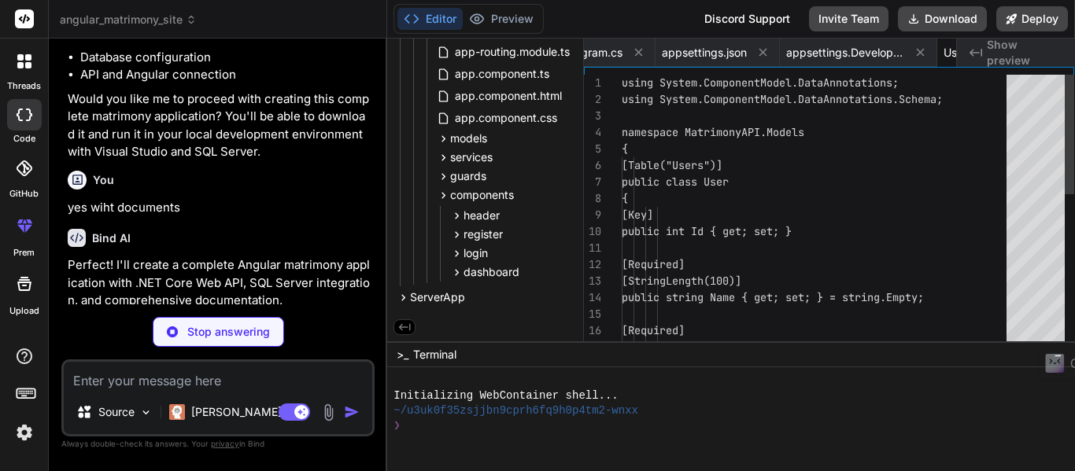
scroll to position [0, 3954]
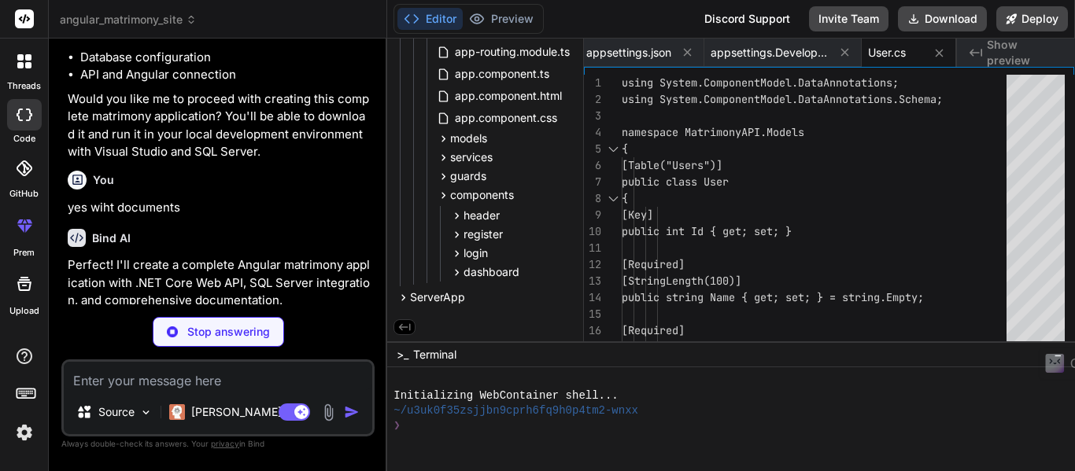
type textarea "x"
type textarea "[Required] [StringLength(255, MinimumLength = 6)] public string Password { get;…"
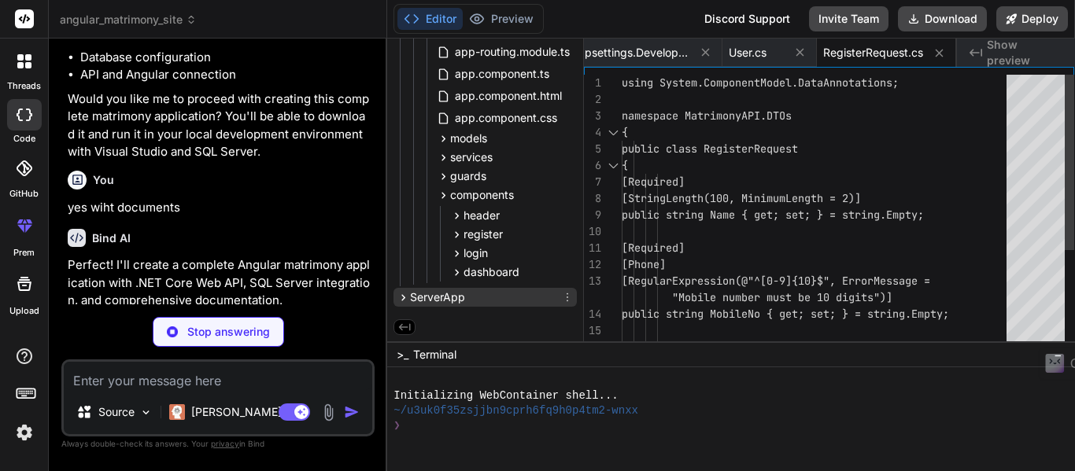
click at [410, 294] on span "ServerApp" at bounding box center [437, 298] width 55 height 16
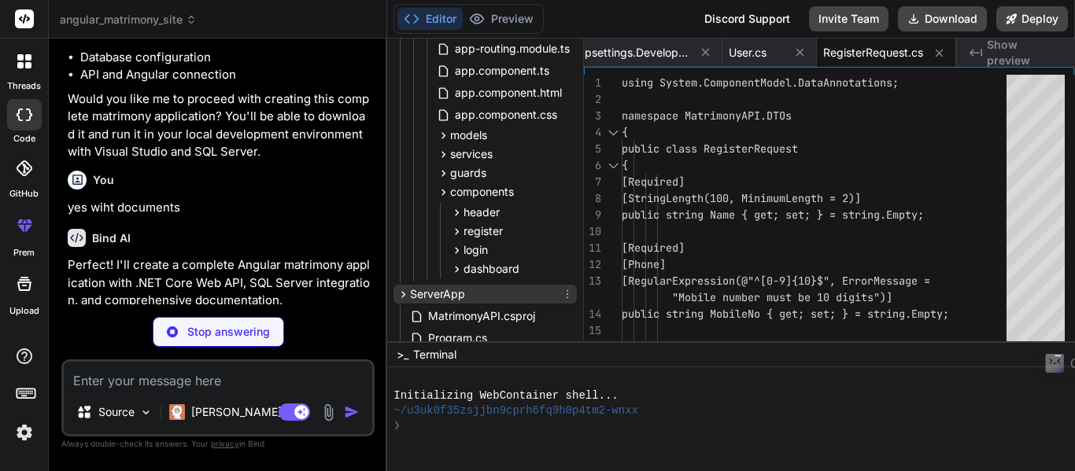
type textarea "x"
type textarea "[Required] public string Password { get; set; } = string.Empty; } }"
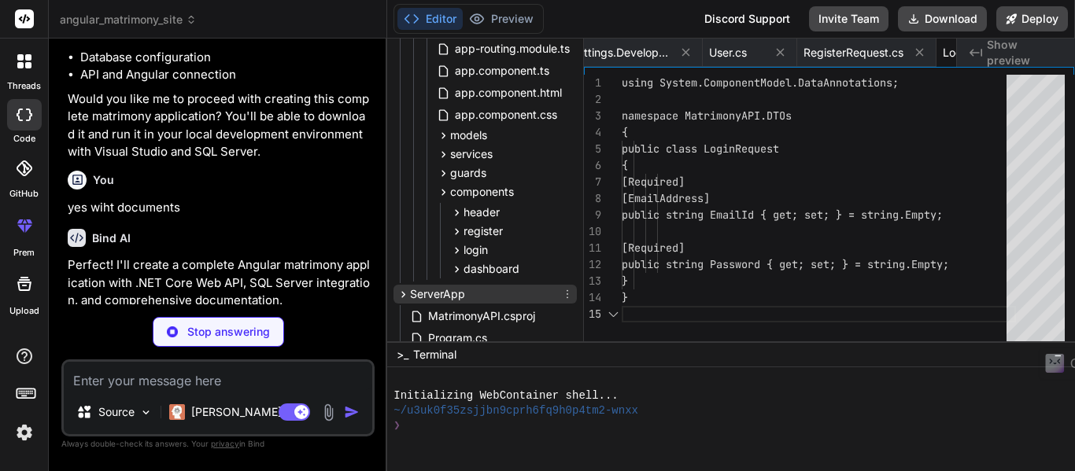
scroll to position [0, 4219]
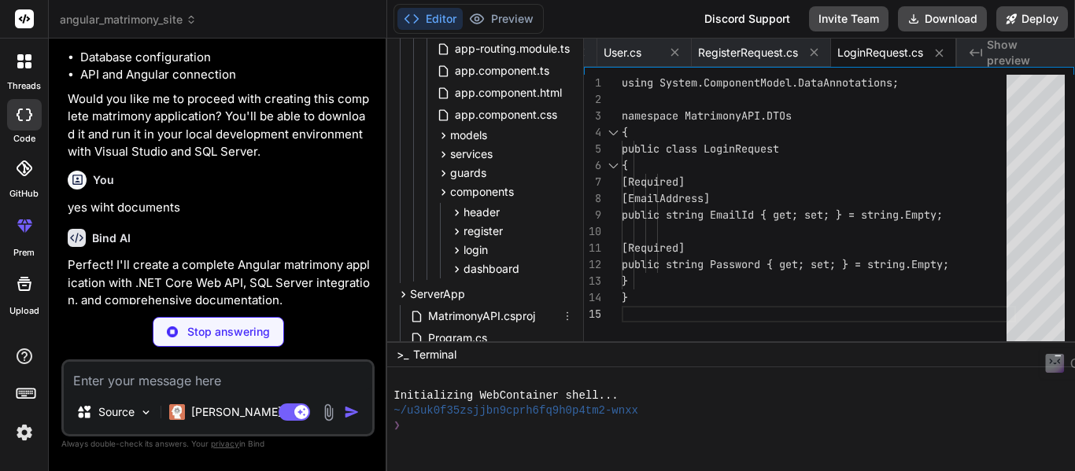
type textarea "x"
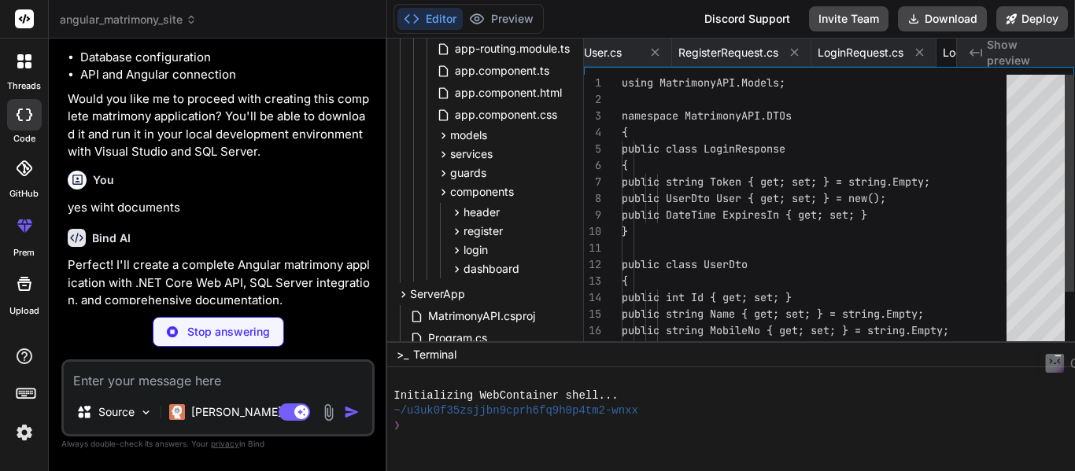
scroll to position [0, 4355]
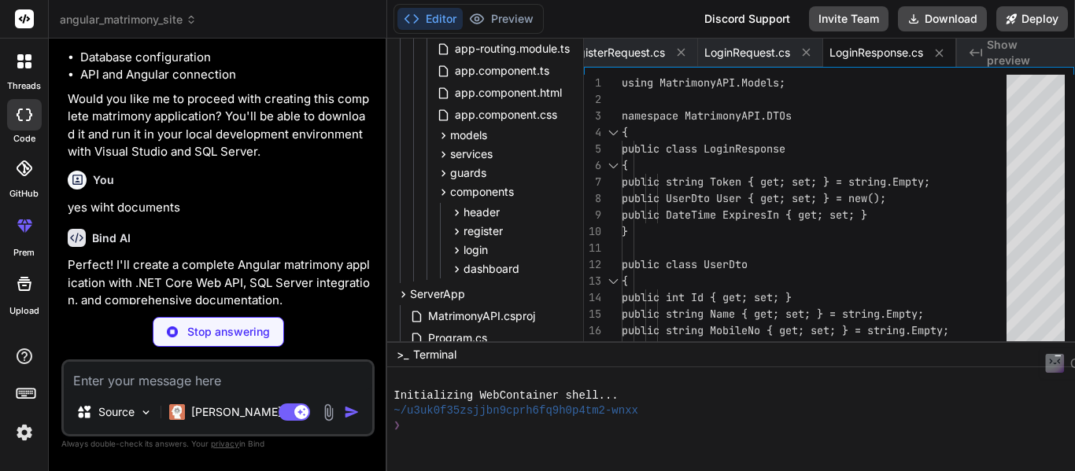
click at [579, 318] on div "angular_matrimony_site README.md ClientApp package.json angular.json tsconfig.j…" at bounding box center [485, 94] width 196 height 689
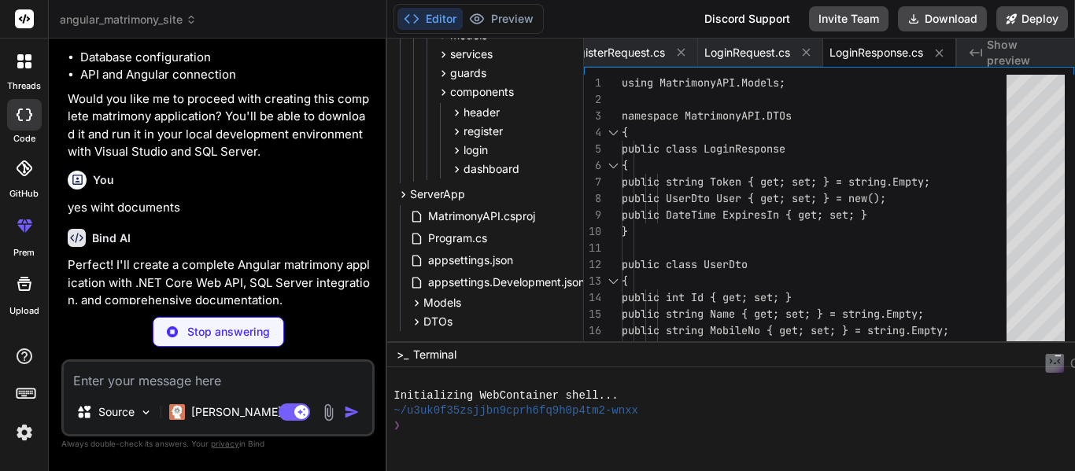
scroll to position [446, 0]
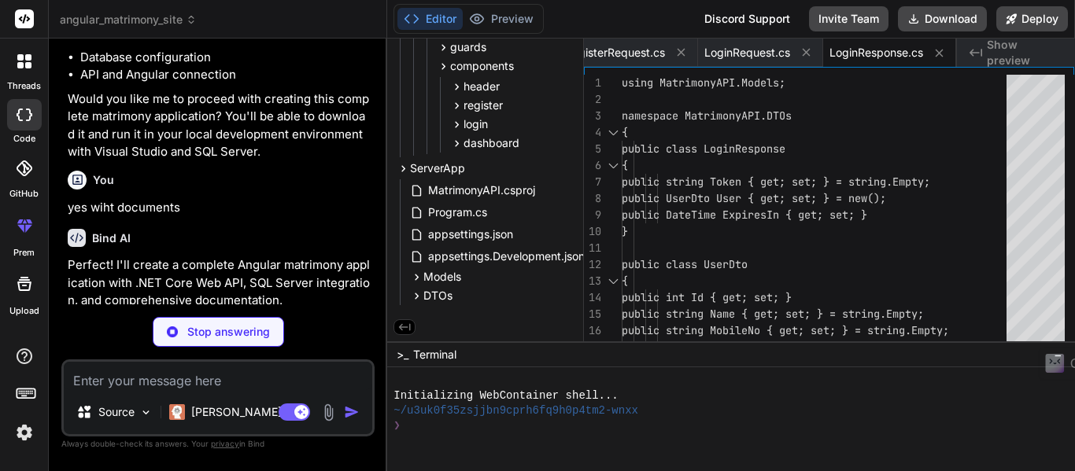
type textarea "x"
type textarea "} } }"
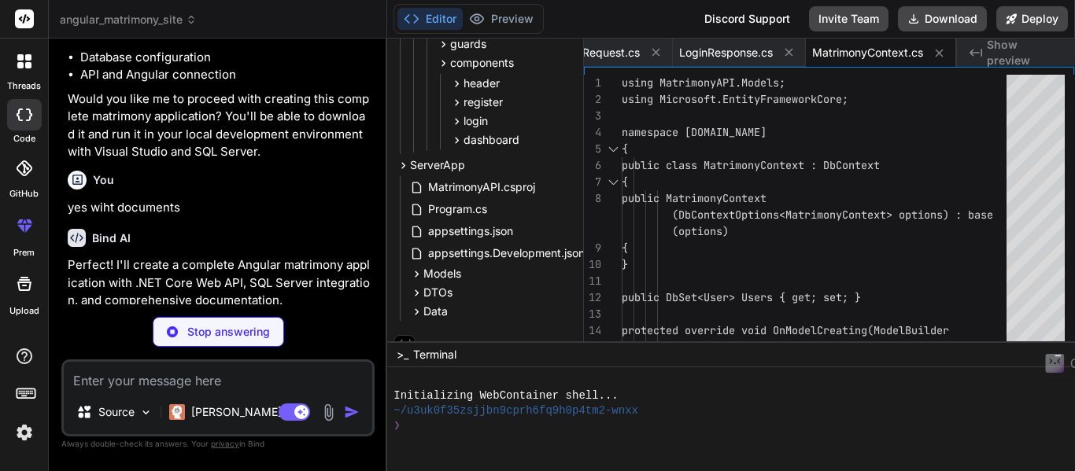
type textarea "x"
type textarea "}"
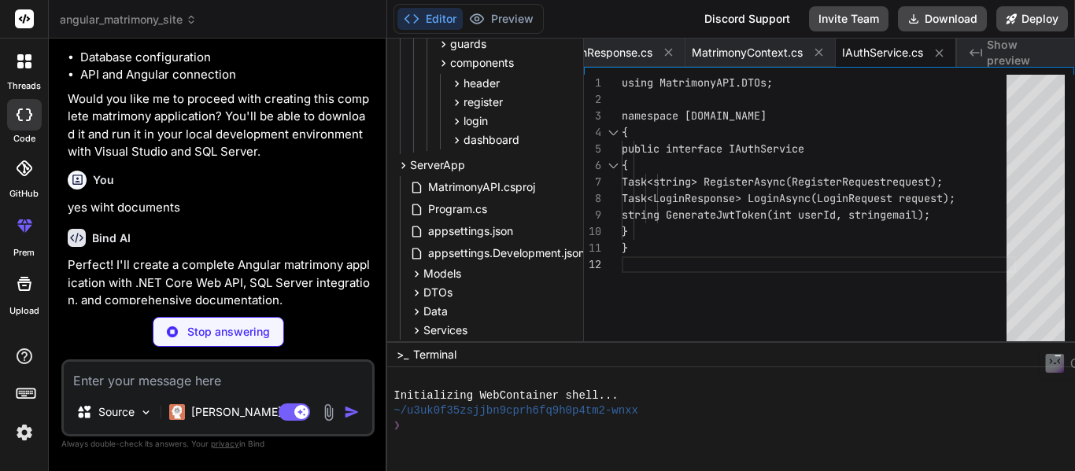
type textarea "x"
type textarea "} }"
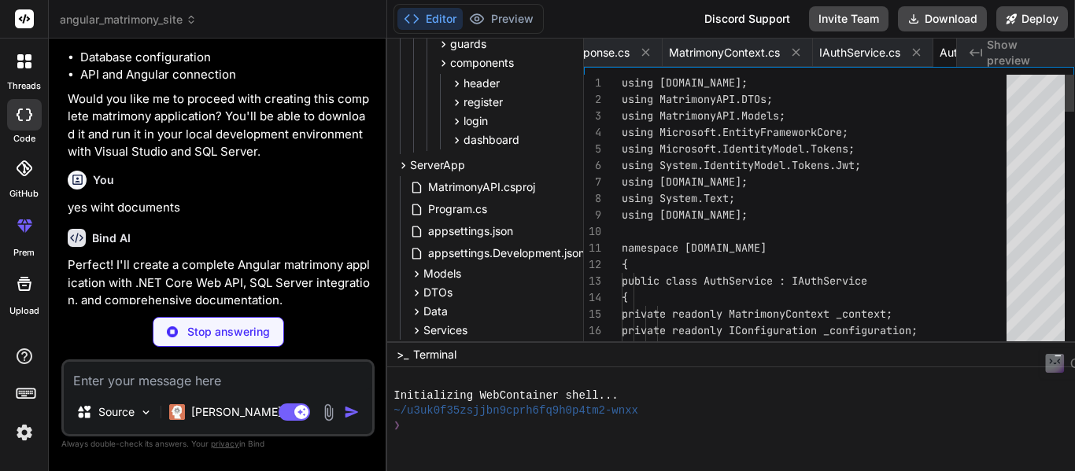
scroll to position [0, 4745]
type textarea "x"
type textarea "}"
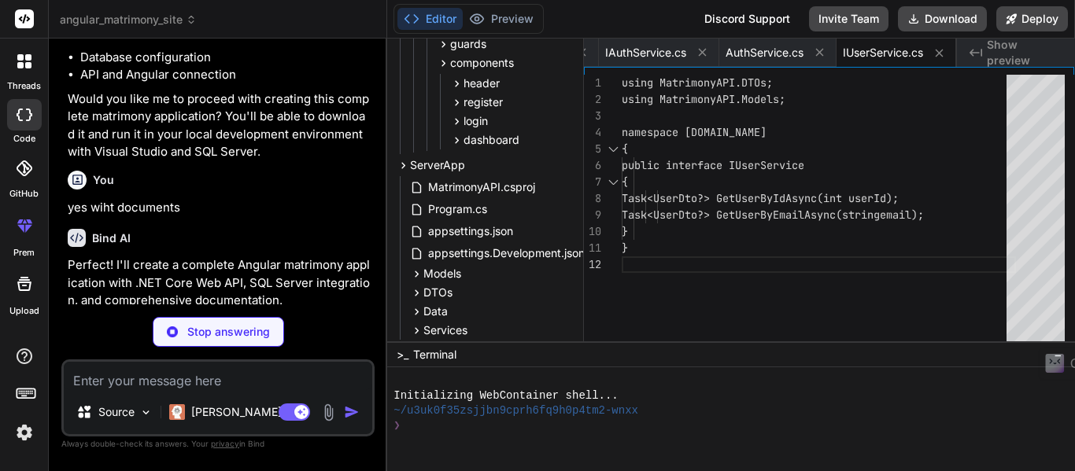
scroll to position [0, 4985]
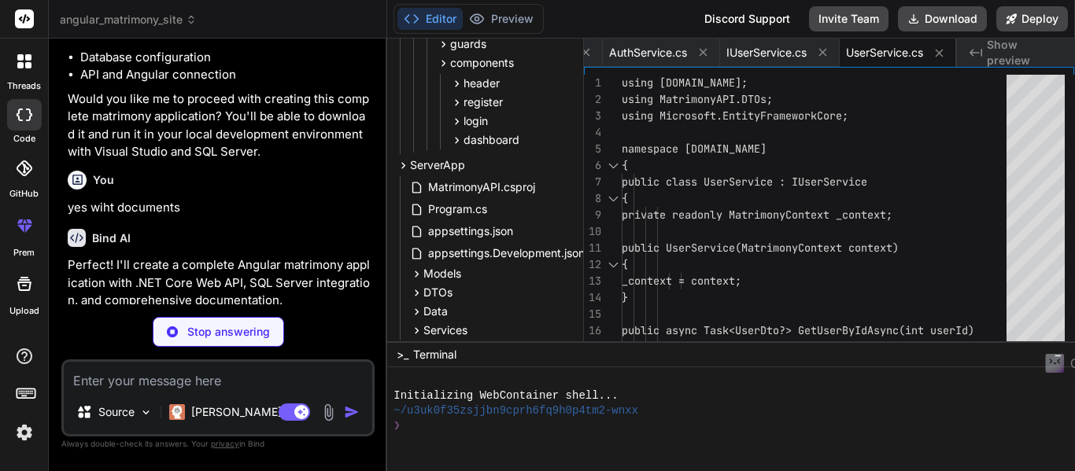
type textarea "x"
type textarea "{ return StatusCode(500, new { message = "An error occurred while fetching prof…"
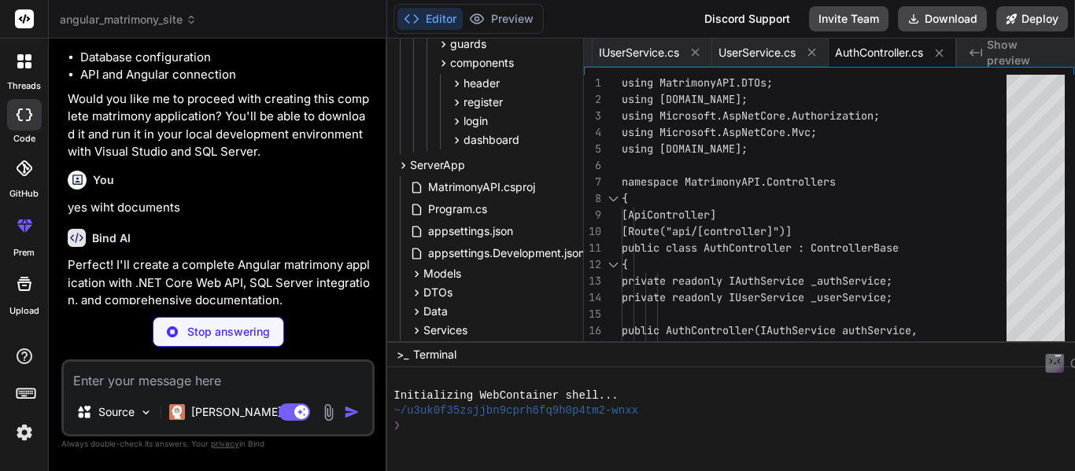
type textarea "x"
type textarea "PRINT 'Matrimony Database created successfully!';"
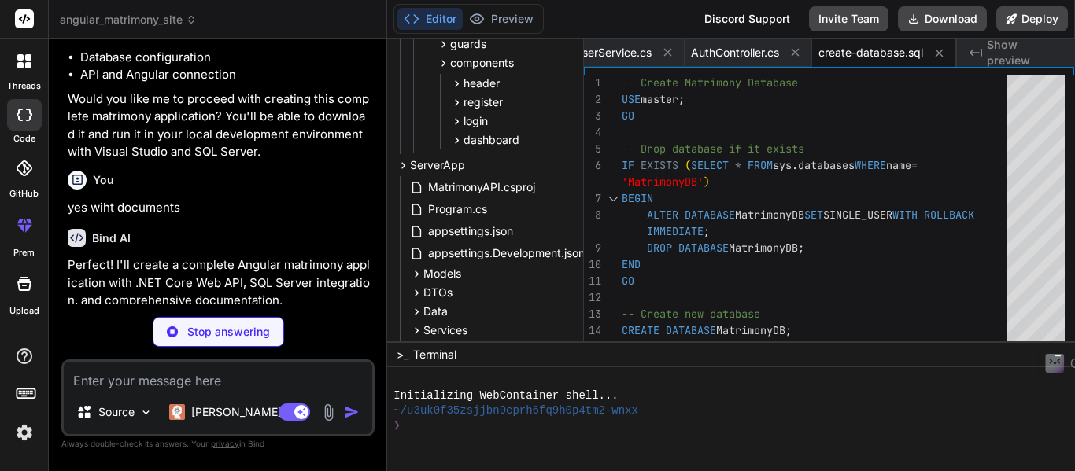
type textarea "x"
type textarea "IsActive BIT DEFAULT 1, FOREIGN KEY (UserId1) REFERENCES Users(Id), FOREIGN KEY…"
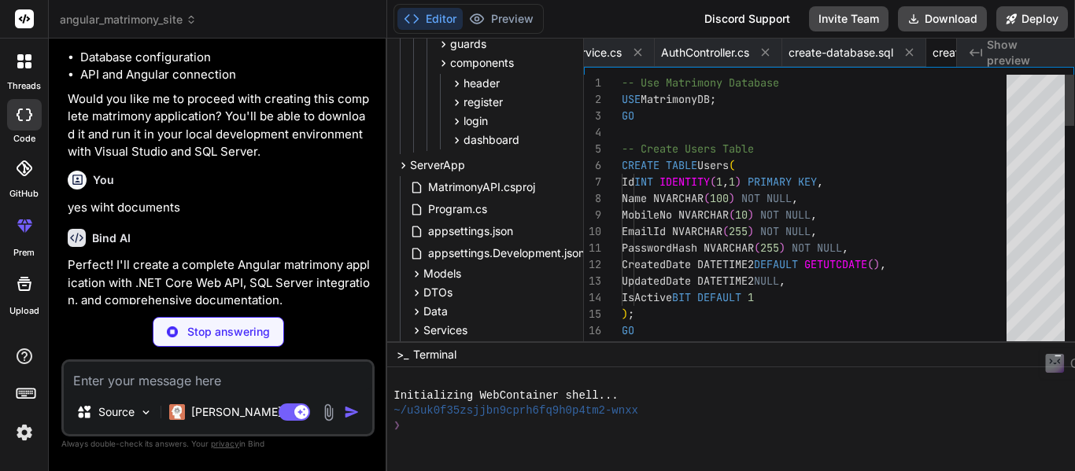
scroll to position [0, 5386]
type textarea "x"
type textarea "PRINT 'Sample data inserted successfully!'; PRINT 'Test users created with pass…"
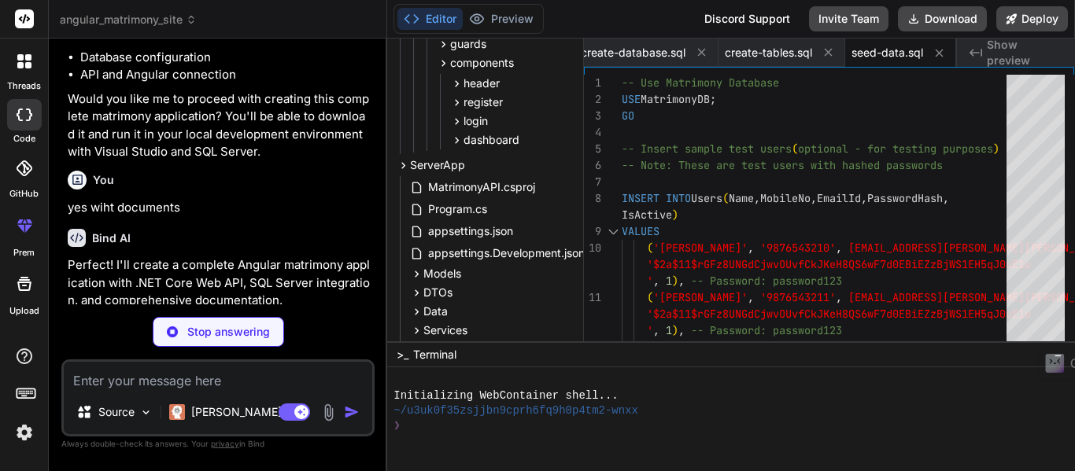
type textarea "x"
type textarea "- HTTPS required for production - CORS enabled for Angular frontend (localhost:…"
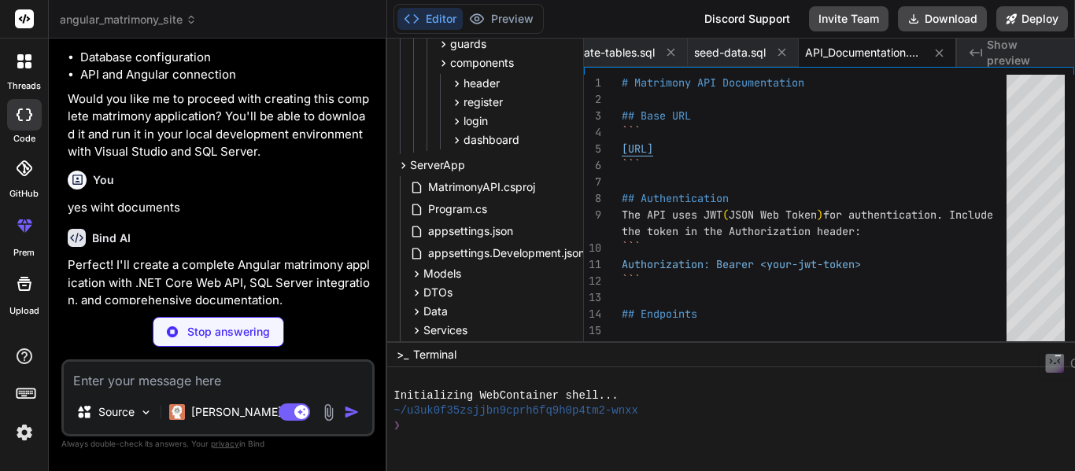
type textarea "x"
type textarea "- Implement connection pooling 4. **Monitoring:** - Add application logging - S…"
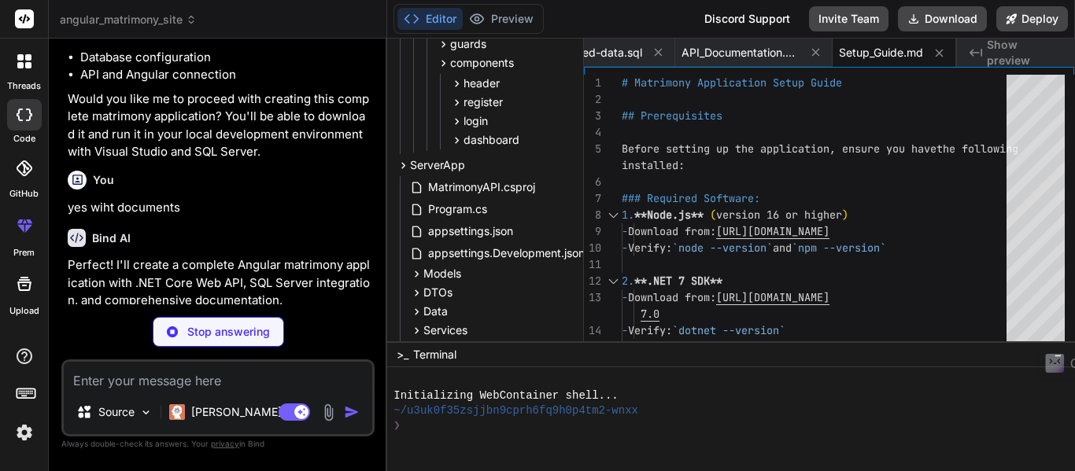
type textarea "x"
type textarea "8. **Submit pull request** for review Each feature should include: - Database m…"
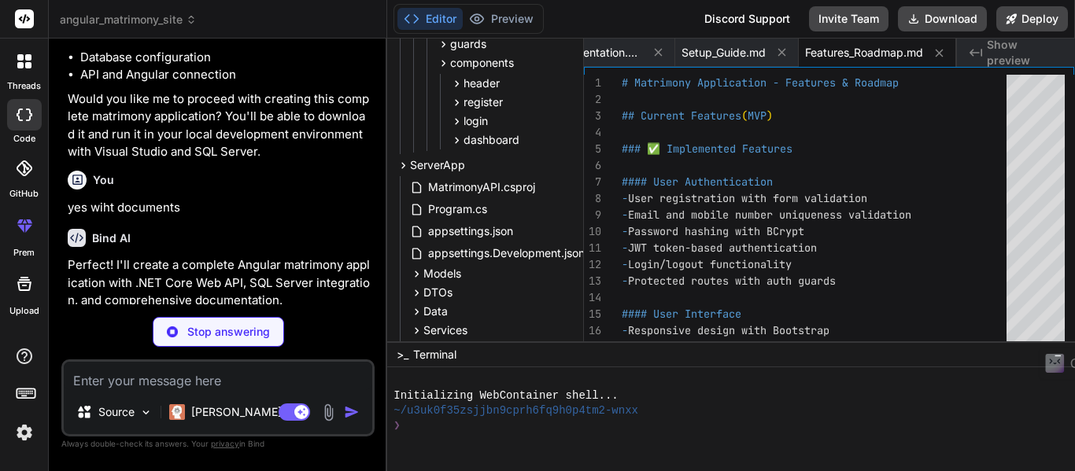
type textarea "x"
type textarea "v7//v7+//7+/v/+/v7//v7+//7+/v/+/v7//v7+//7+/v/+/v7//v7+//7+/v/+/v7//v7+//7+/v/+…"
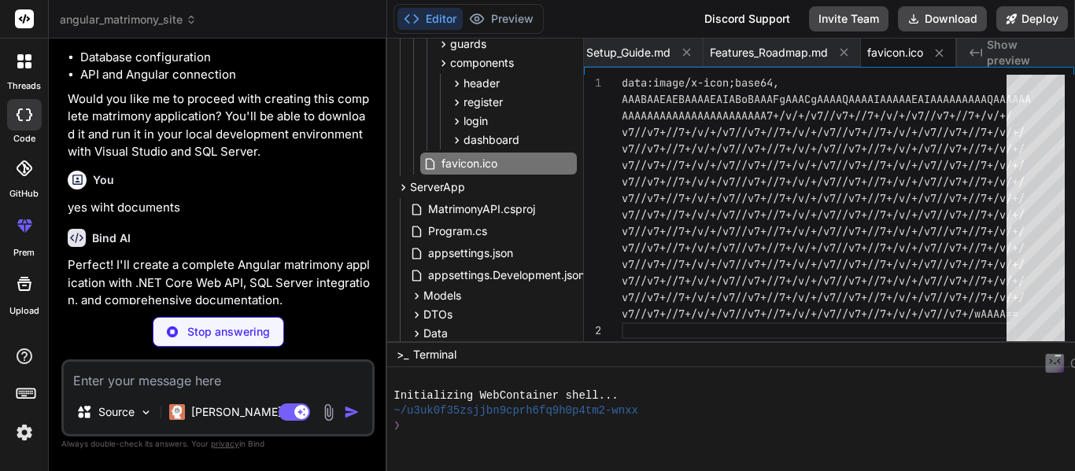
type textarea "x"
type textarea "- [ ] All routes protected properly"
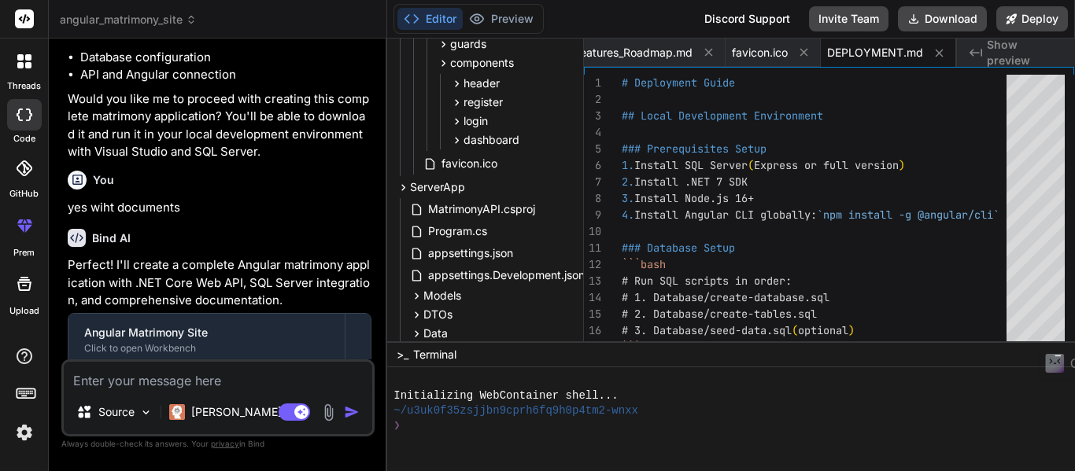
type textarea "x"
click at [267, 373] on textarea at bounding box center [218, 376] width 309 height 28
click at [335, 190] on div "You" at bounding box center [220, 180] width 304 height 19
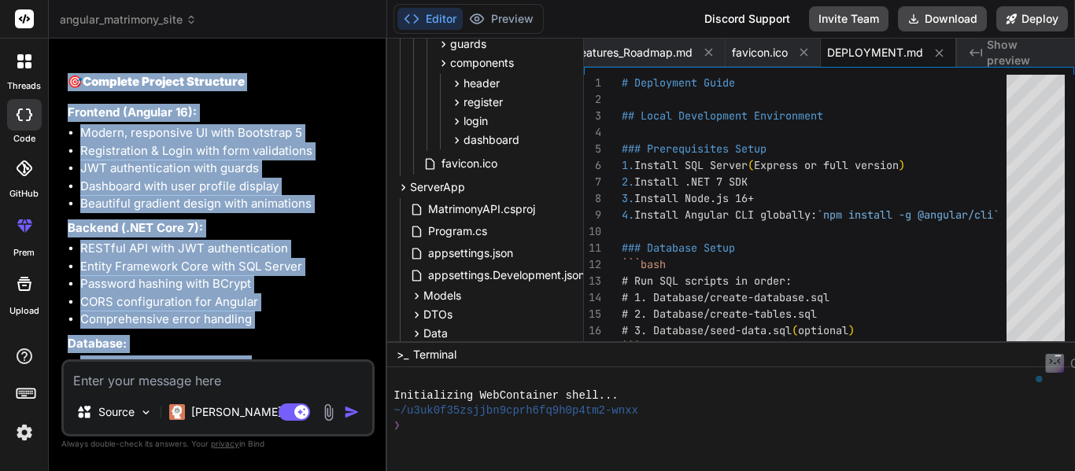
scroll to position [3651, 0]
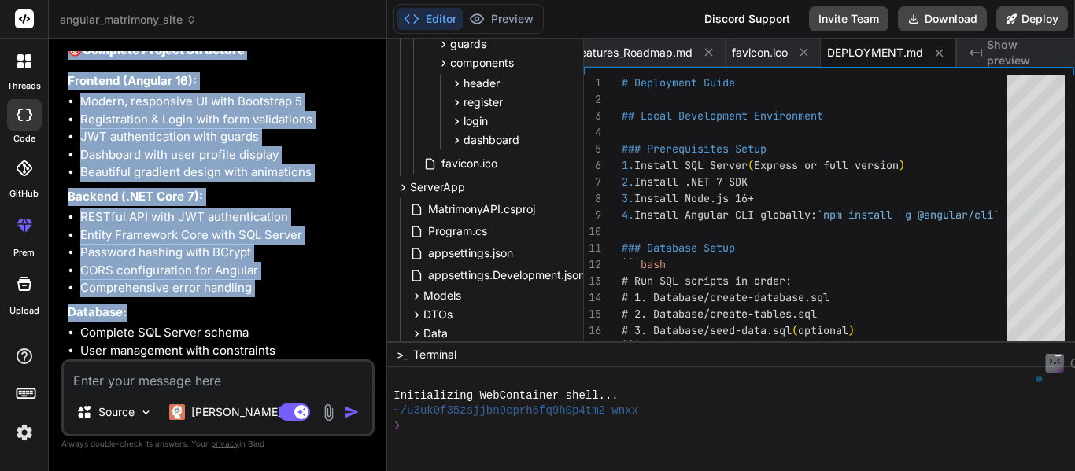
drag, startPoint x: 328, startPoint y: 330, endPoint x: 335, endPoint y: 251, distance: 79.0
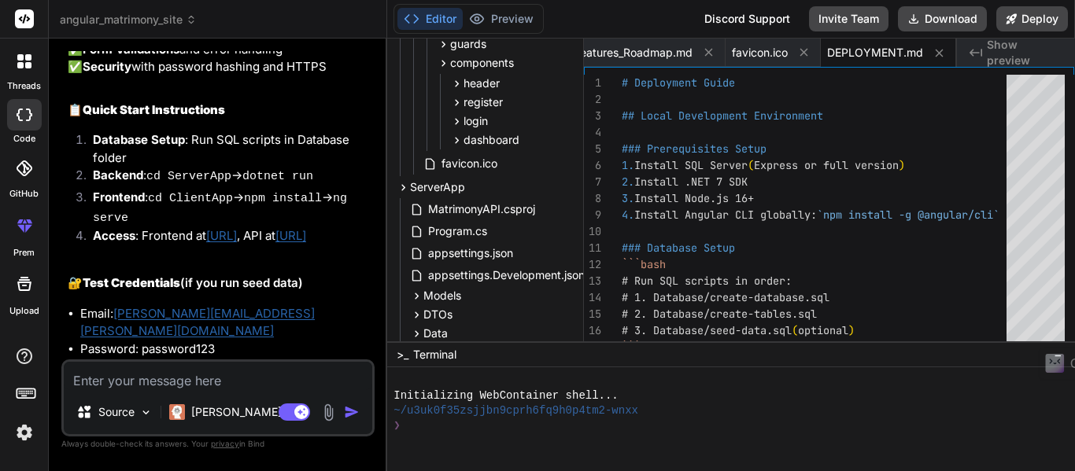
scroll to position [4249, 0]
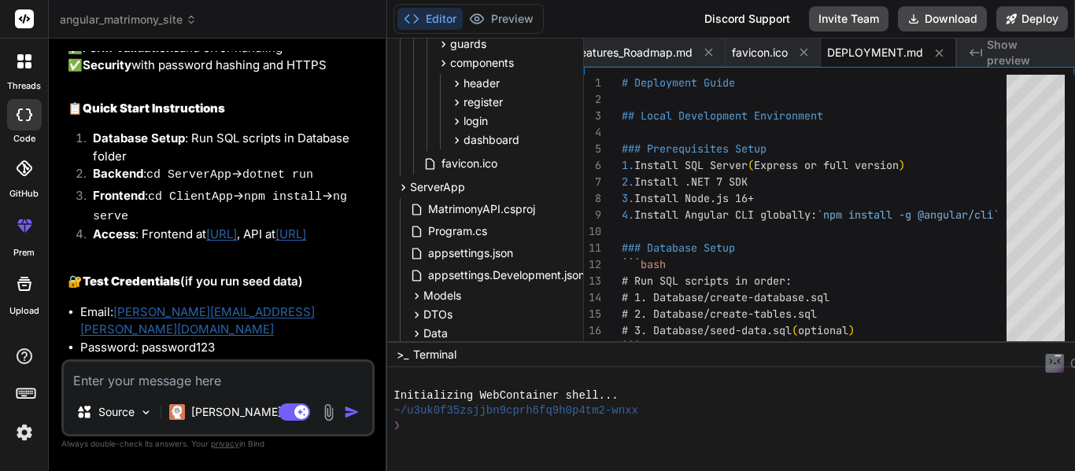
click at [161, 380] on textarea at bounding box center [218, 376] width 309 height 28
type textarea "s"
type textarea "x"
type textarea "st"
type textarea "x"
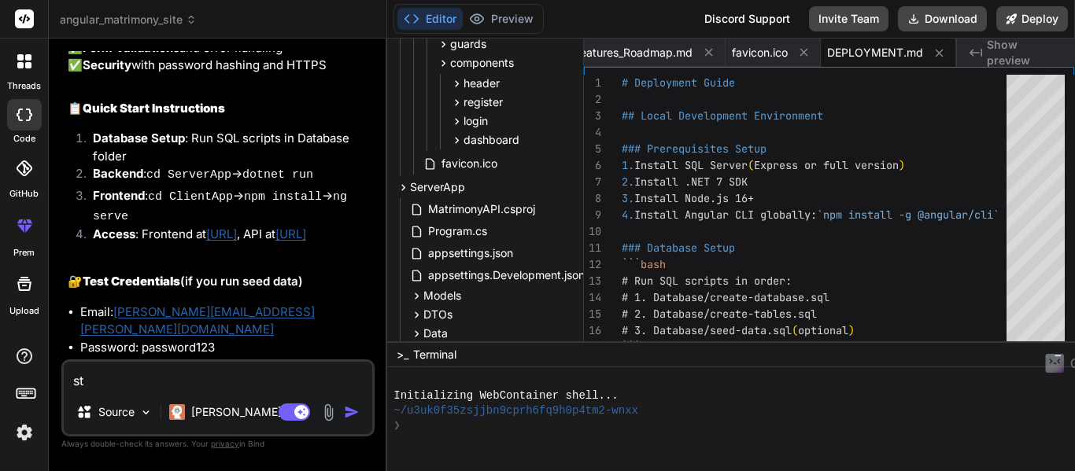
type textarea "ste"
type textarea "x"
type textarea "stes"
type textarea "x"
type textarea "stes"
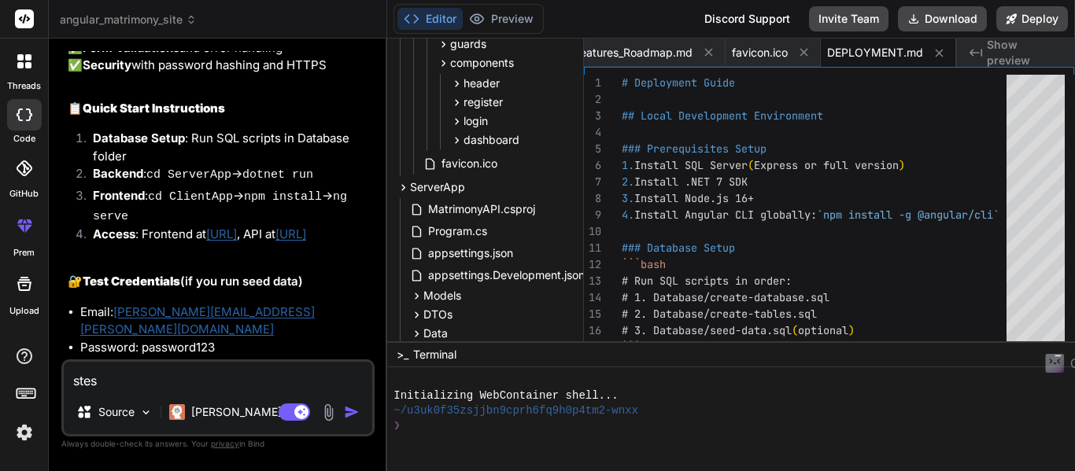
type textarea "x"
type textarea "stes t"
type textarea "x"
type textarea "stes to"
type textarea "x"
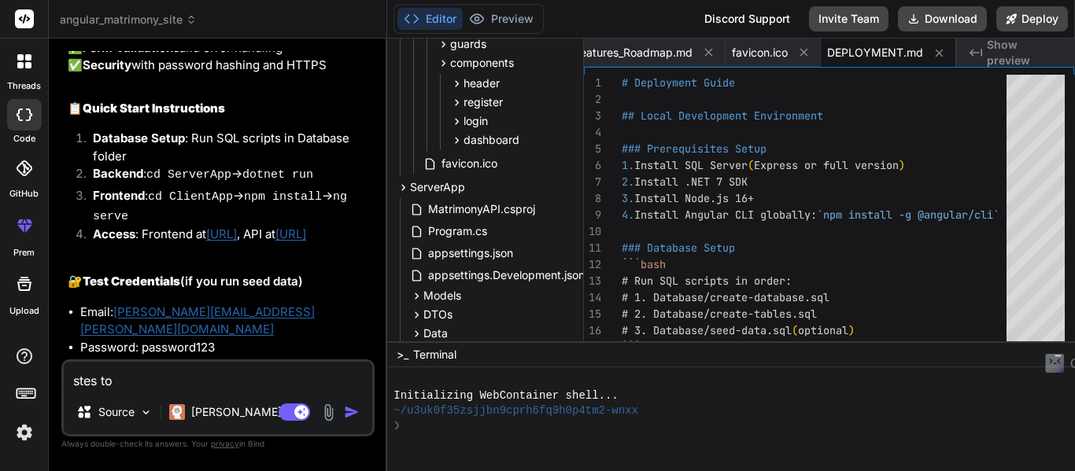
type textarea "stes to"
type textarea "x"
type textarea "stes to r"
type textarea "x"
type textarea "stes to ru"
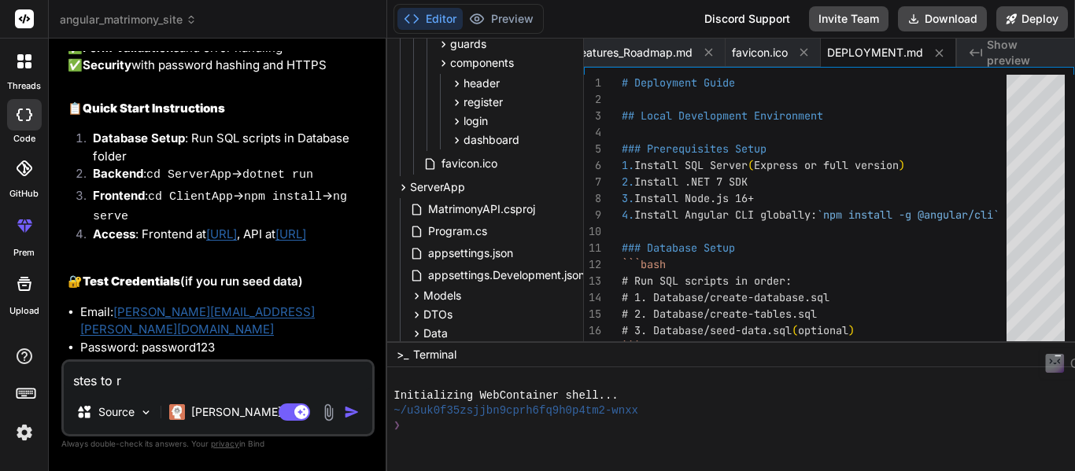
type textarea "x"
type textarea "stes to run"
type textarea "x"
type textarea "stes to run"
type textarea "x"
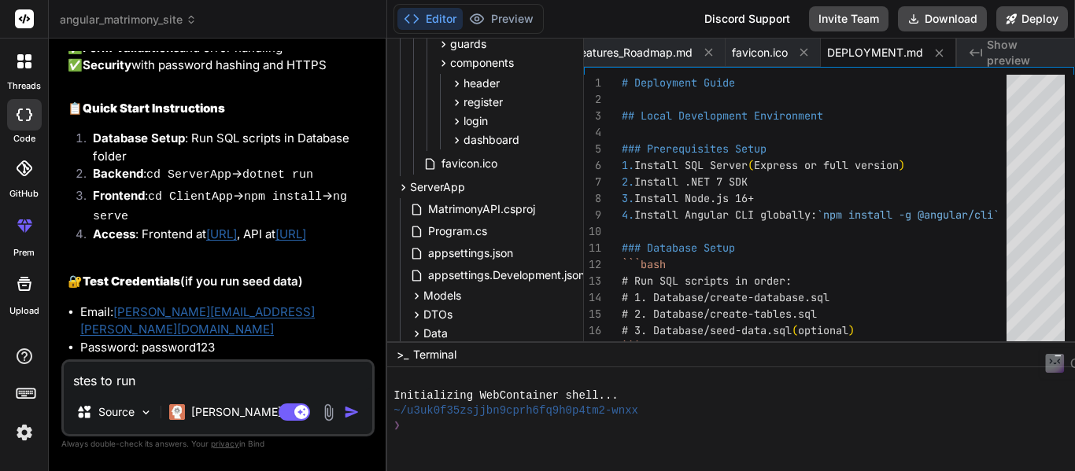
type textarea "stes to run a"
type textarea "x"
type textarea "stes to run and"
type textarea "x"
type textarea "stes to run ande"
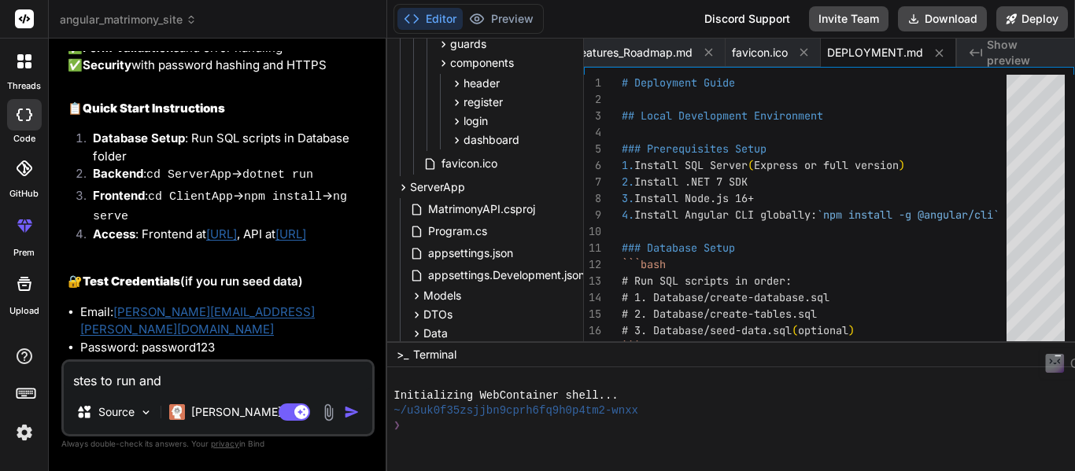
type textarea "x"
type textarea "stes to run andex"
type textarea "x"
type textarea "stes to run andexe"
type textarea "x"
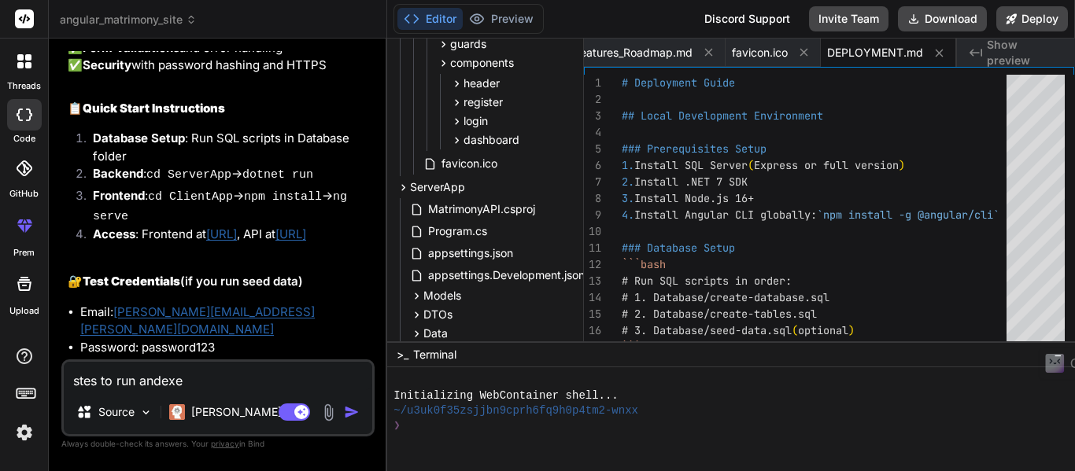
type textarea "stes to run andexec"
type textarea "x"
type textarea "stes to run andexecu"
type textarea "x"
type textarea "stes to run andexecut"
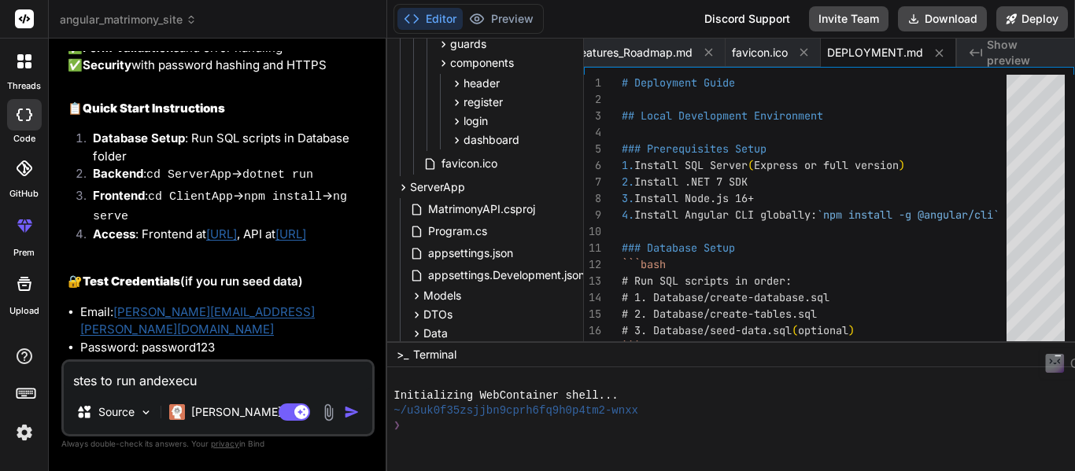
type textarea "x"
type textarea "stes to run andexecute"
type textarea "x"
type textarea "stes to run andexecute"
type textarea "x"
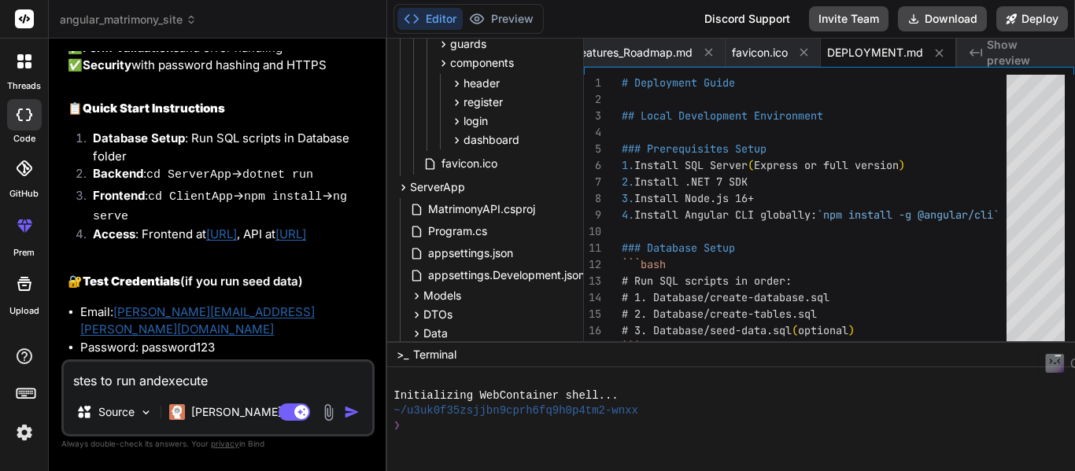
type textarea "stes to run andexecute t"
type textarea "x"
type textarea "stes to run andexecute th"
type textarea "x"
type textarea "stes to run andexecute thi"
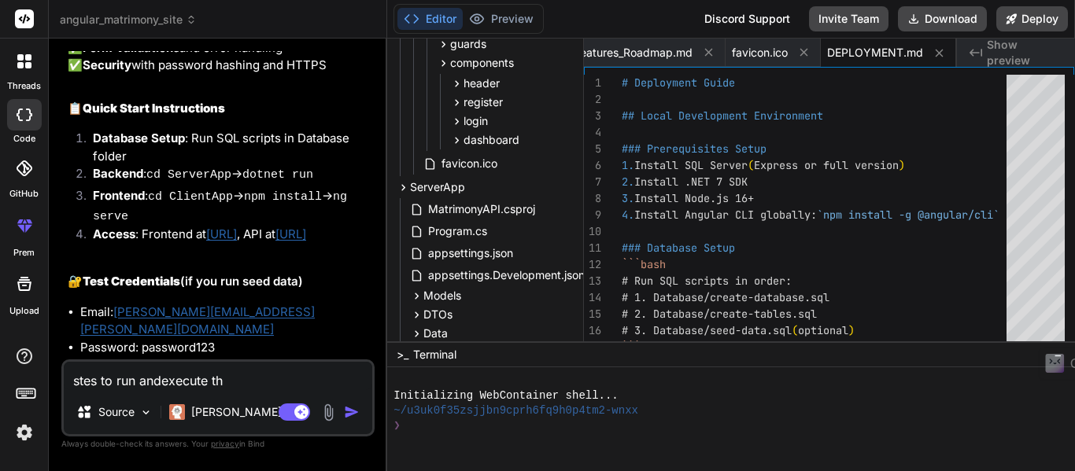
type textarea "x"
type textarea "stes to run andexecute this"
type textarea "x"
type textarea "stes to run andexecute this"
type textarea "x"
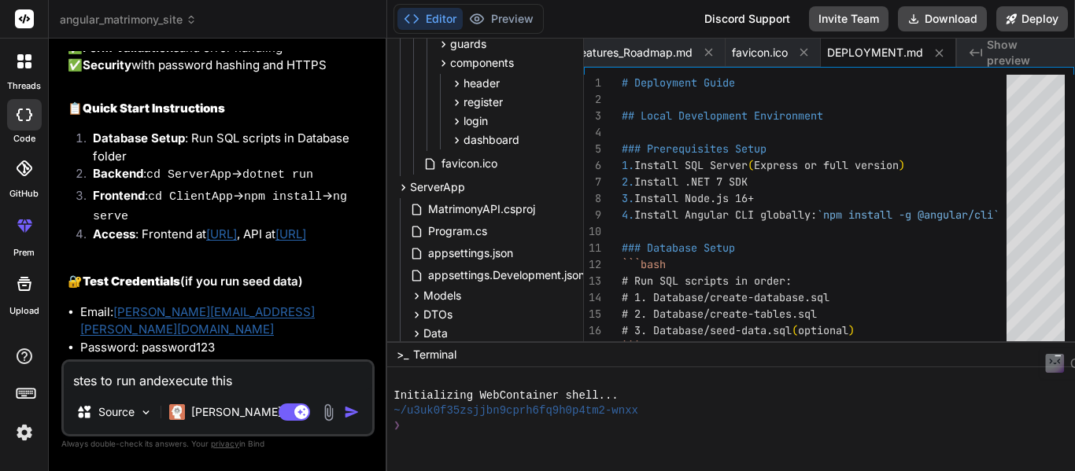
type textarea "stes to run andexecute this c"
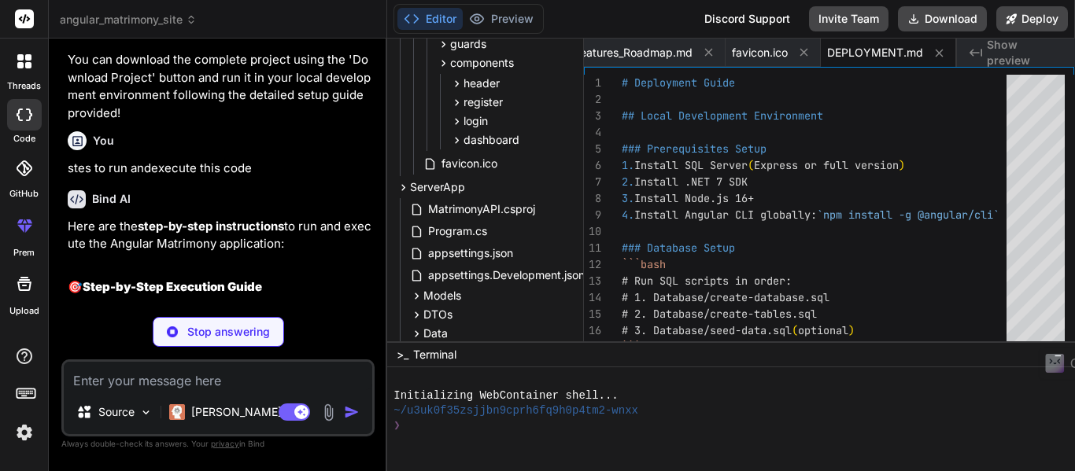
scroll to position [4555, 0]
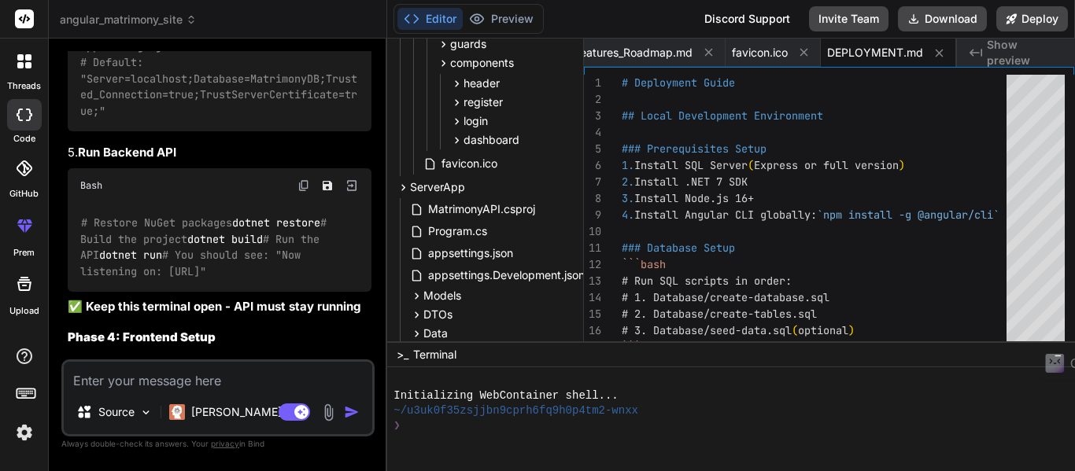
scroll to position [5940, 0]
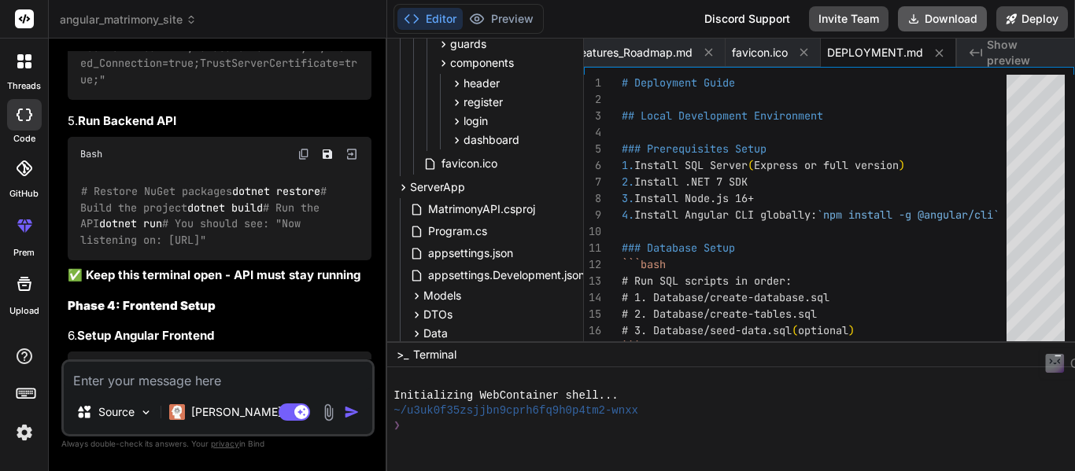
click at [937, 18] on button "Download" at bounding box center [942, 18] width 89 height 25
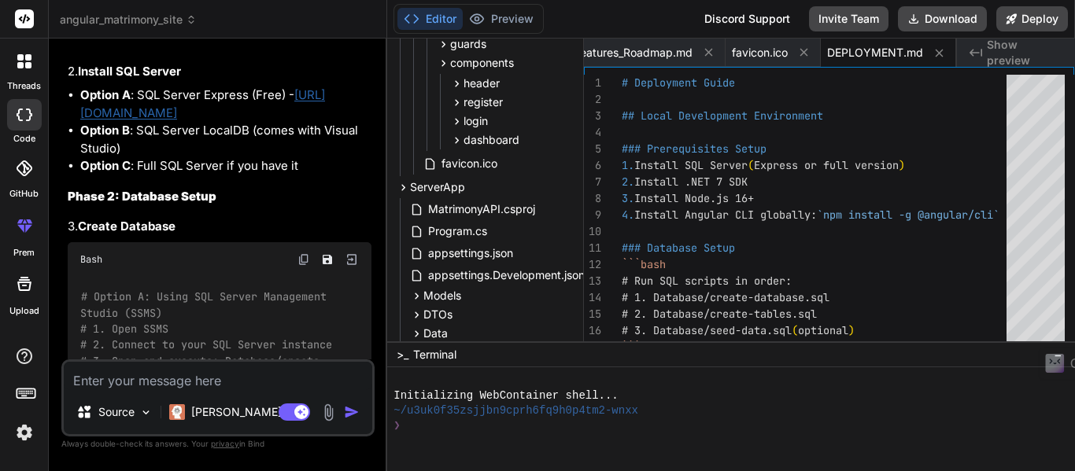
scroll to position [5153, 0]
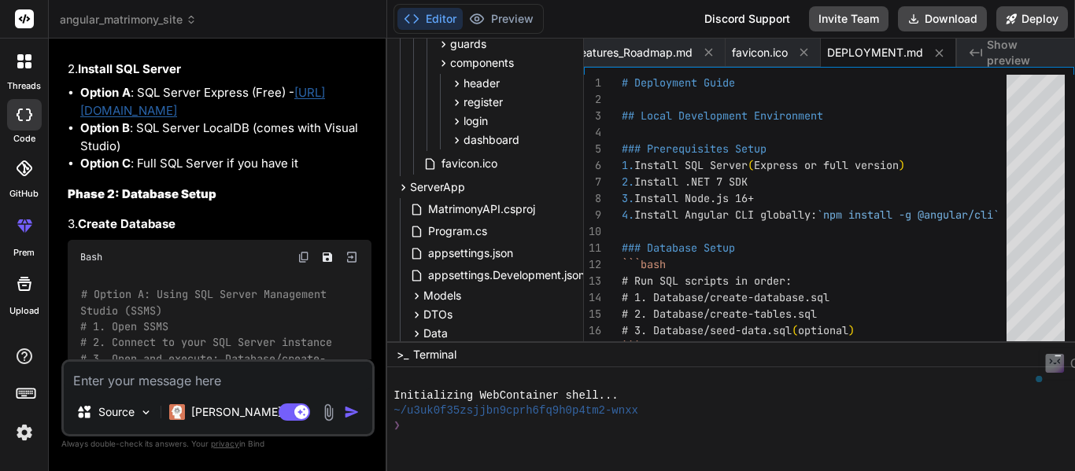
drag, startPoint x: 265, startPoint y: 237, endPoint x: 74, endPoint y: 235, distance: 191.3
click at [74, 48] on div "# Install Angular CLI globally npm install -g @angular/cli # Verify installatio…" at bounding box center [220, 19] width 304 height 57
copy code "npm install -g @angular/cli"
click at [334, 79] on h4 "2. Install SQL Server" at bounding box center [220, 70] width 304 height 18
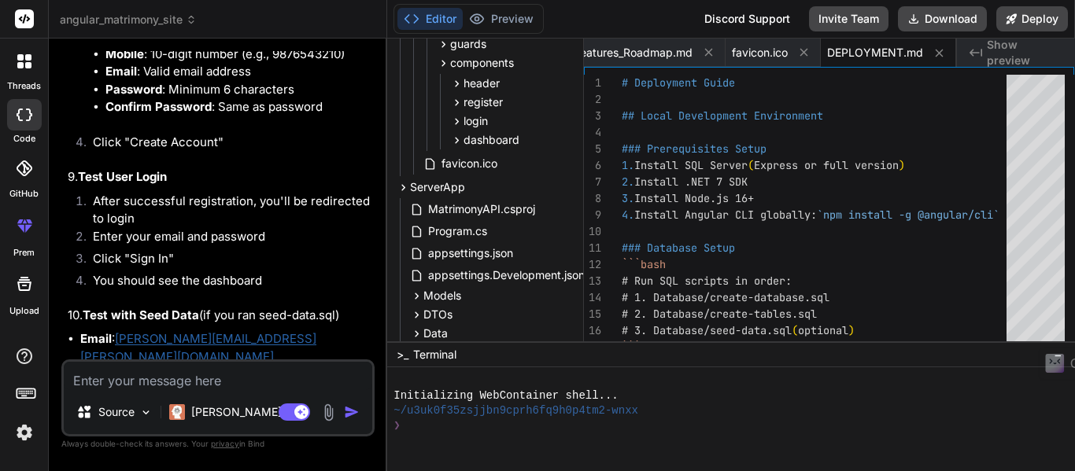
scroll to position [6696, 0]
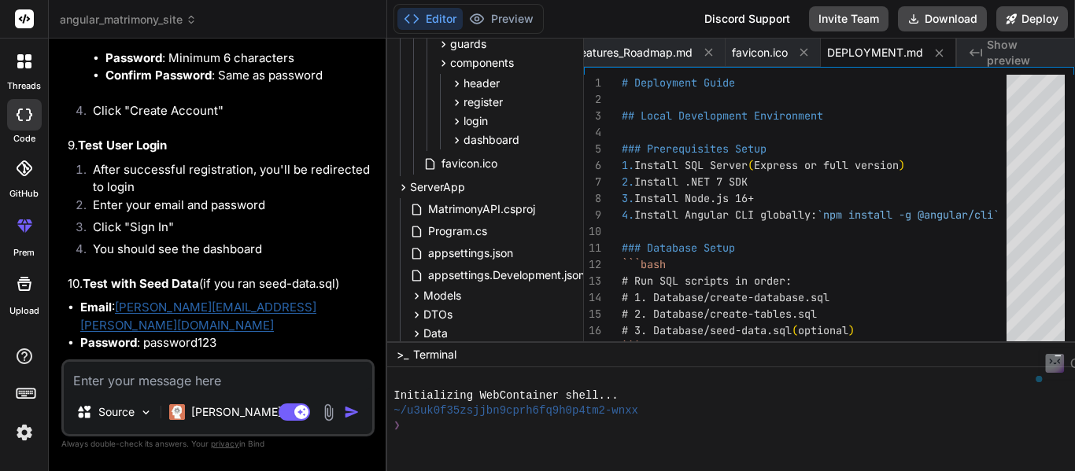
drag, startPoint x: 163, startPoint y: 150, endPoint x: 49, endPoint y: 153, distance: 114.1
click at [49, 153] on div "Bind AI Web Search Created with Pixso. Code Generator You hello Bind AI Hello! …" at bounding box center [218, 255] width 338 height 432
copy code "npm install"
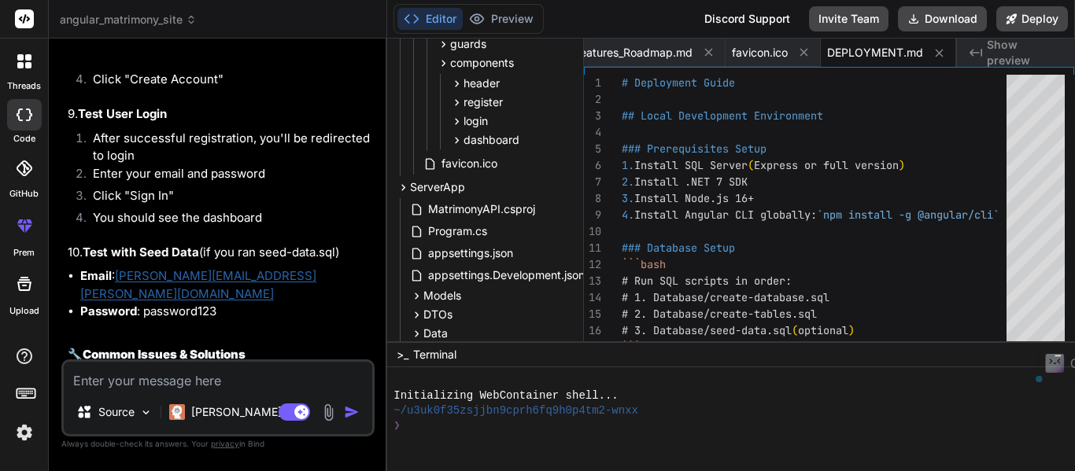
drag, startPoint x: 157, startPoint y: 172, endPoint x: 52, endPoint y: 172, distance: 104.7
click at [52, 172] on div "Bind AI Web Search Created with Pixso. Code Generator You hello Bind AI Hello! …" at bounding box center [218, 255] width 338 height 432
copy code "ng serve"
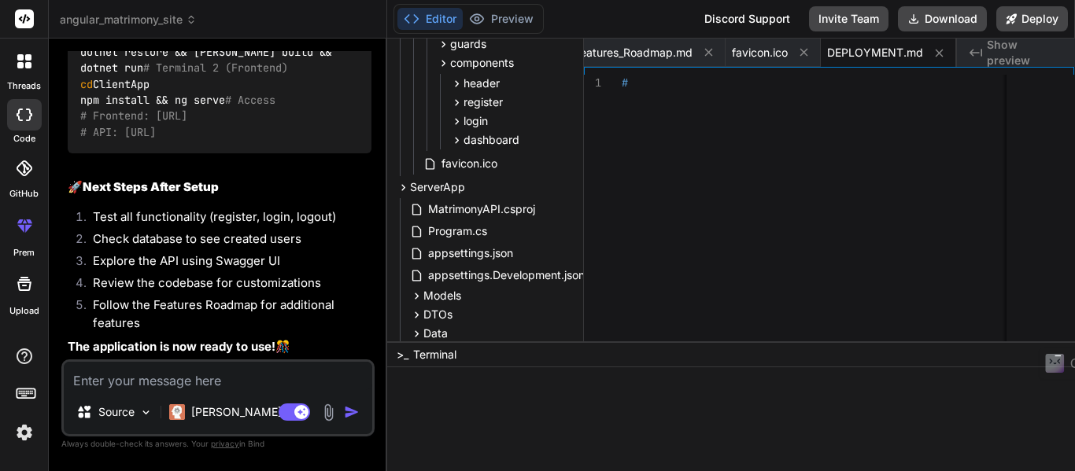
scroll to position [8671, 0]
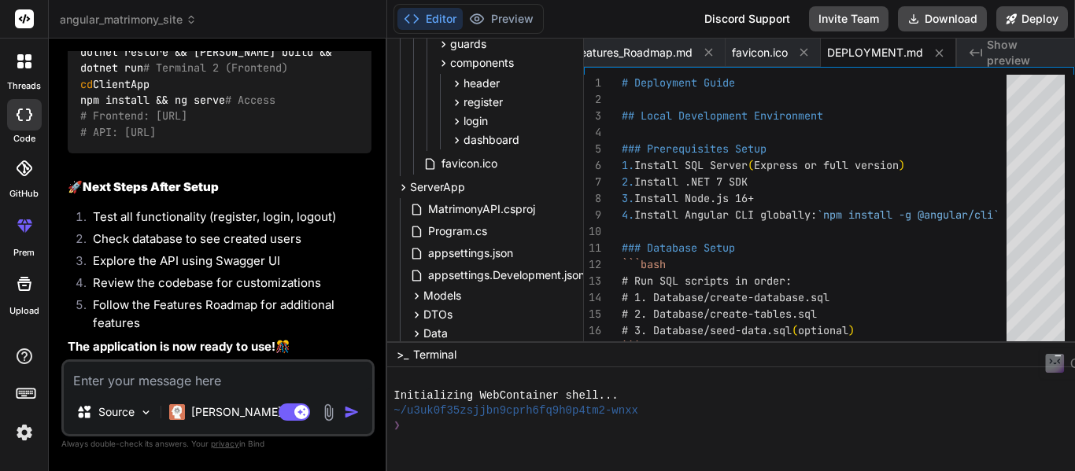
click at [355, 183] on h2 "🚀 Next Steps After Setup" at bounding box center [220, 188] width 304 height 18
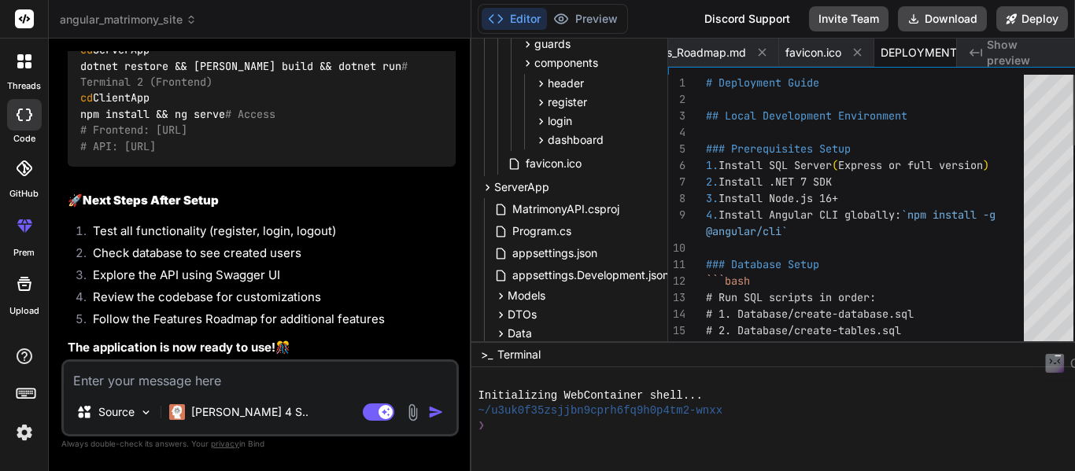
drag, startPoint x: 386, startPoint y: 232, endPoint x: 449, endPoint y: 230, distance: 63.0
click at [449, 230] on div "Bind AI Web Search Created with Pixso. Code Generator You hello Bind AI Hello! …" at bounding box center [260, 255] width 423 height 433
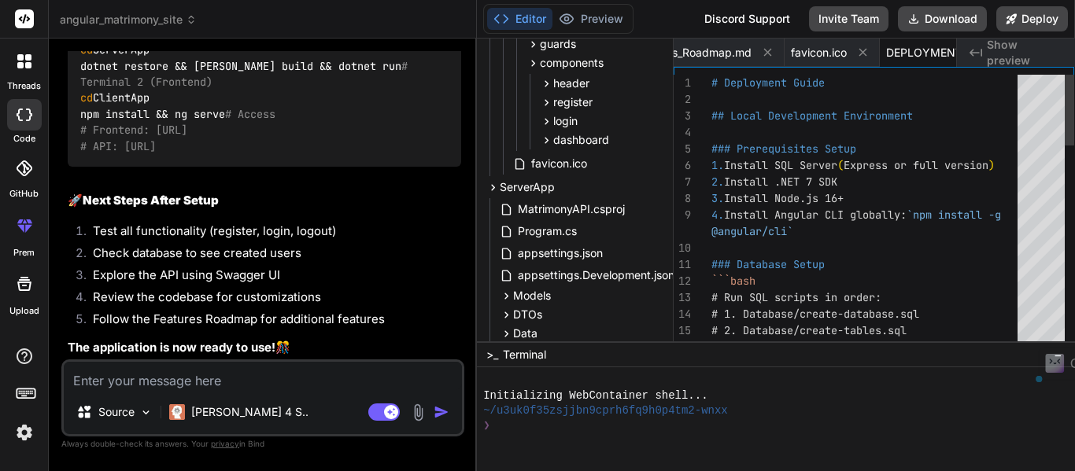
scroll to position [7570, 0]
click at [386, 245] on li "Check database to see created users" at bounding box center [270, 256] width 381 height 22
click at [470, 285] on div "Bind AI Web Search Created with Pixso. Code Generator You hello Bind AI Hello! …" at bounding box center [263, 255] width 428 height 432
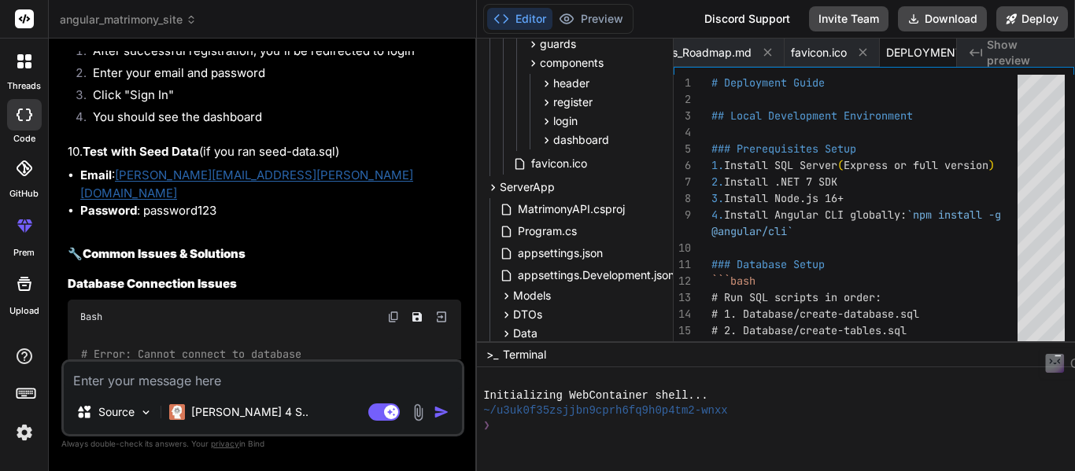
scroll to position [5996, 0]
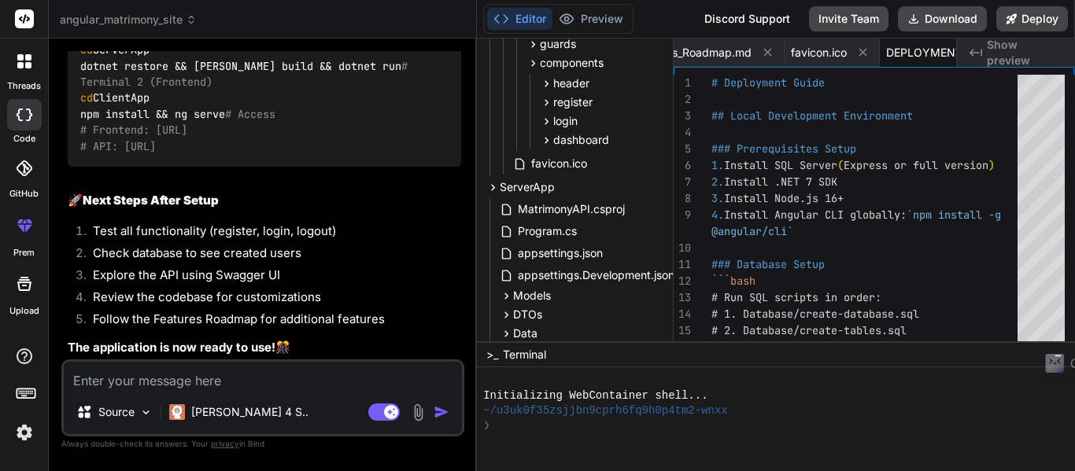
scroll to position [7570, 0]
click at [417, 257] on li "Check database to see created users" at bounding box center [270, 256] width 381 height 22
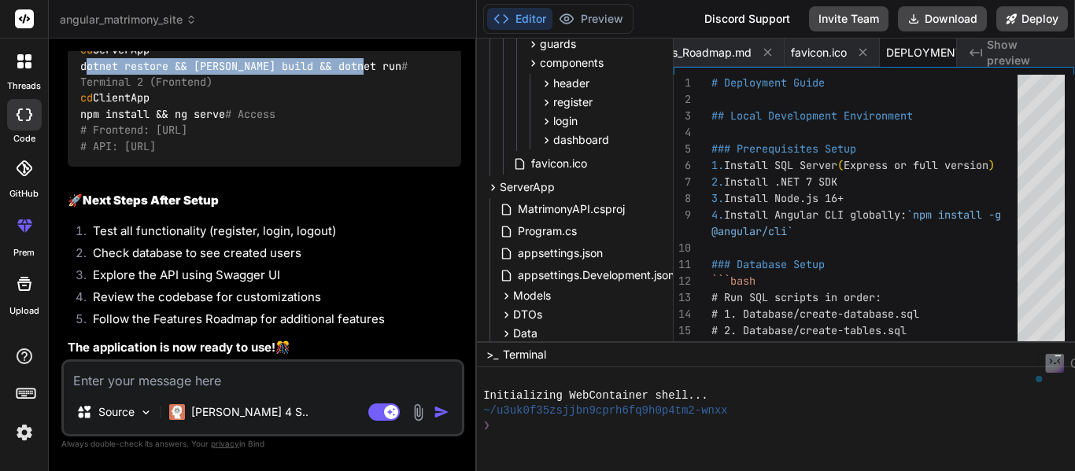
drag, startPoint x: 369, startPoint y: 179, endPoint x: 64, endPoint y: 180, distance: 305.4
click at [64, 180] on div "You hello Bind AI Hello! I'm Bind AI, your expert software development assistan…" at bounding box center [262, 261] width 403 height 420
copy code "dotnet restore && [PERSON_NAME] build && dotnet run"
drag, startPoint x: 235, startPoint y: 242, endPoint x: 79, endPoint y: 236, distance: 156.7
click at [79, 167] on div "# Terminal 1 (Backend) cd ServerApp dotnet restore && dotnet build && dotnet ru…" at bounding box center [265, 89] width 394 height 153
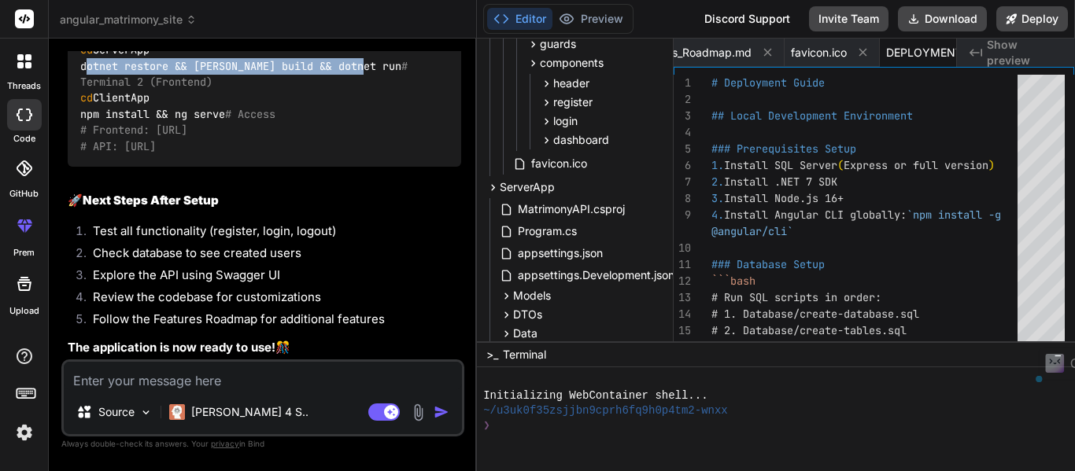
copy code "npm install && ng serve"
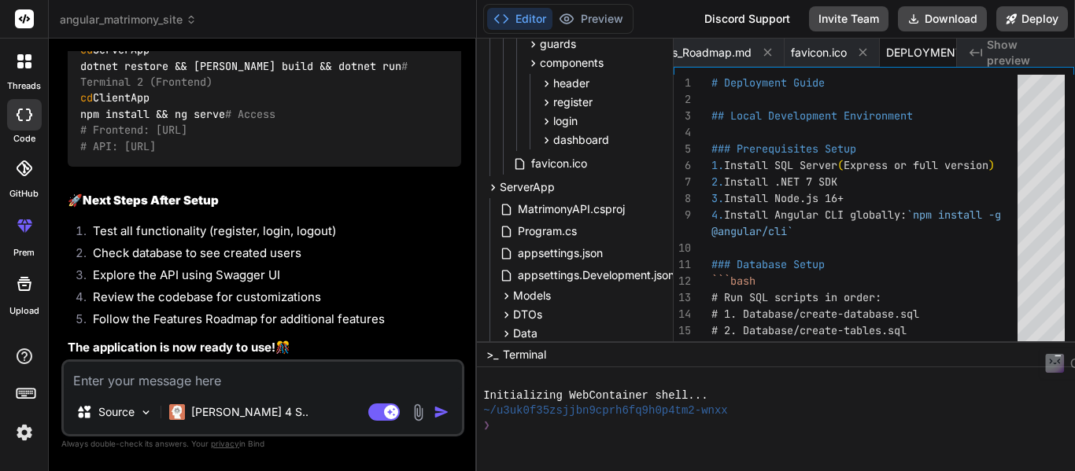
click at [280, 167] on div "# Terminal 1 (Backend) cd ServerApp dotnet restore && dotnet build && dotnet ru…" at bounding box center [265, 89] width 394 height 153
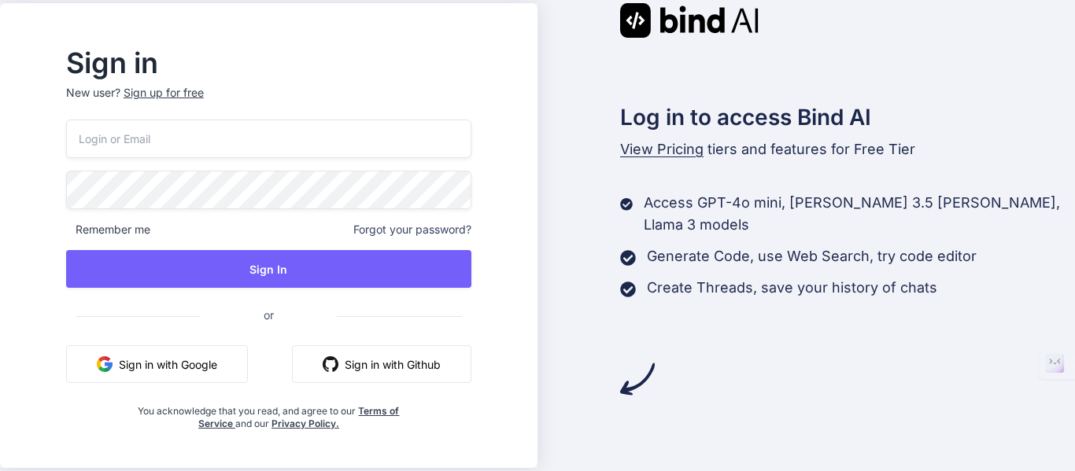
click at [214, 368] on button "Sign in with Google" at bounding box center [157, 365] width 182 height 38
